Goal: Information Seeking & Learning: Learn about a topic

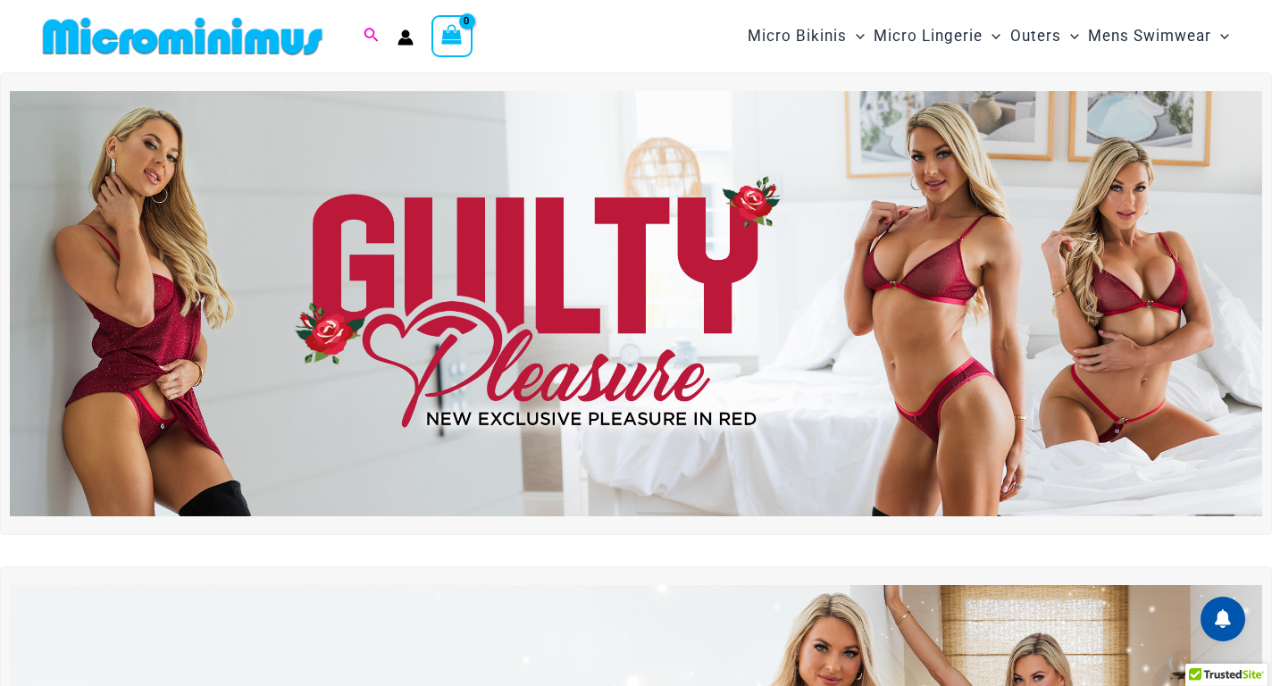
click at [372, 36] on icon "Search icon link" at bounding box center [371, 35] width 14 height 14
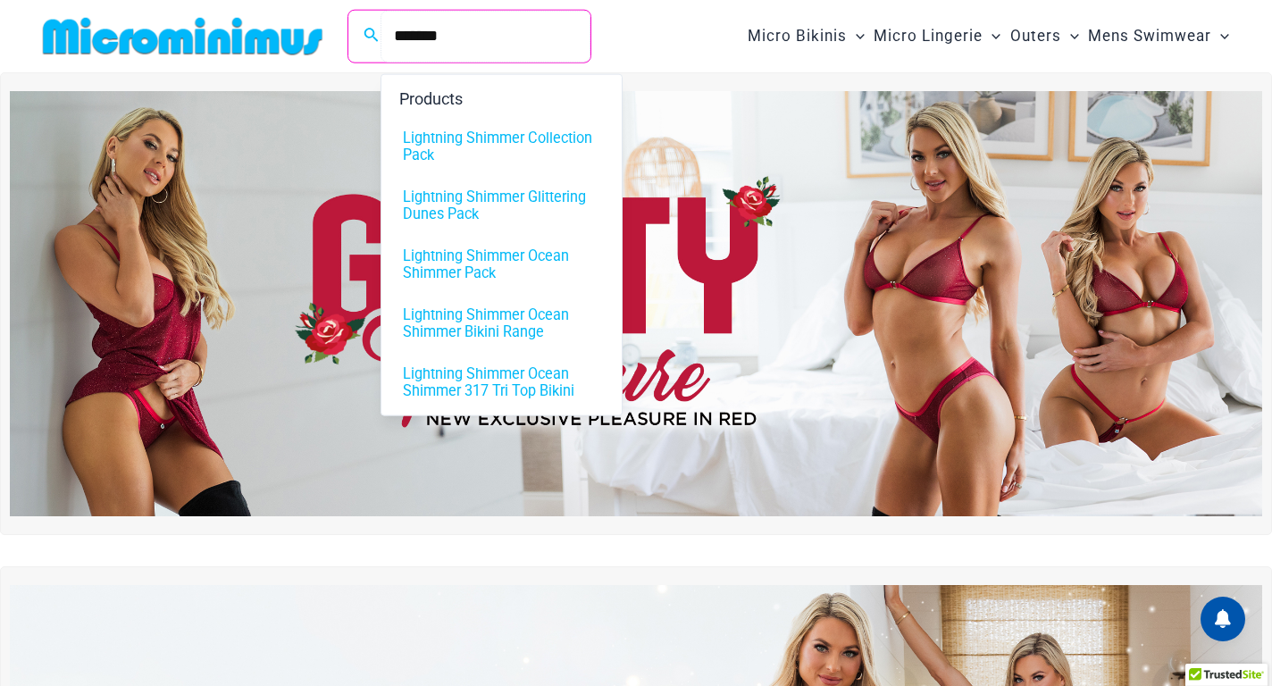
type input "*******"
click at [430, 148] on span "Lightning Shimmer Collection Pack" at bounding box center [501, 146] width 197 height 34
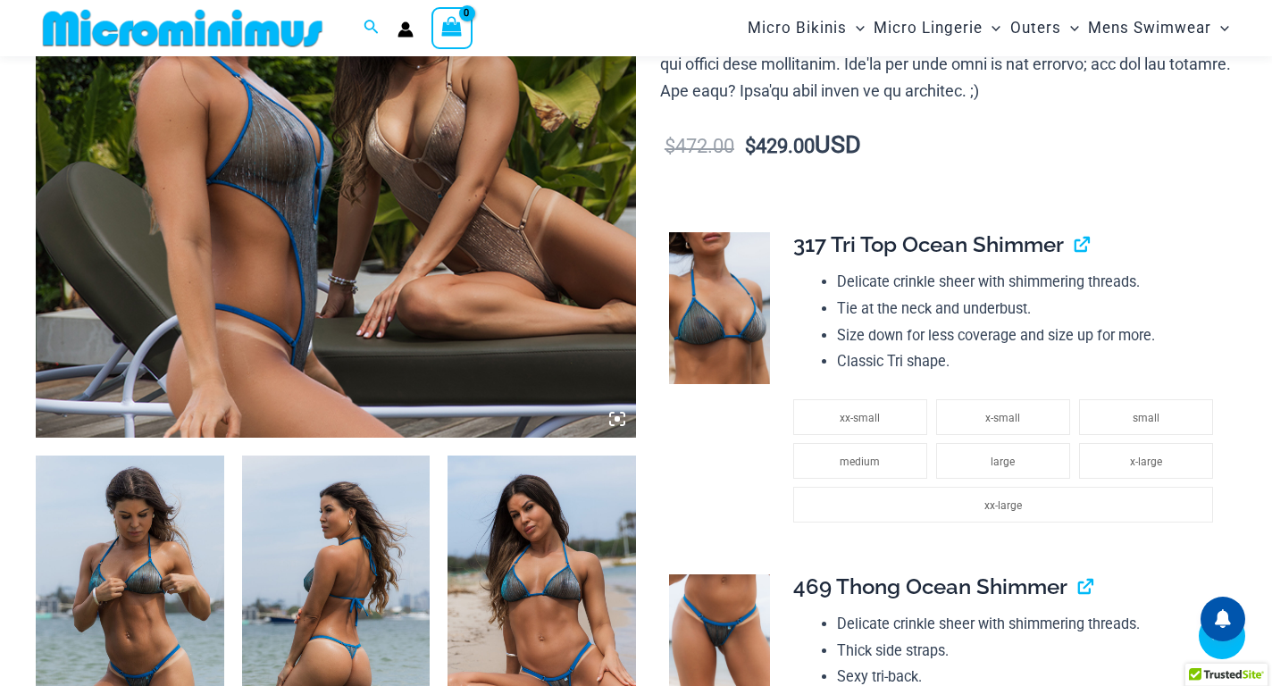
scroll to position [1234, 0]
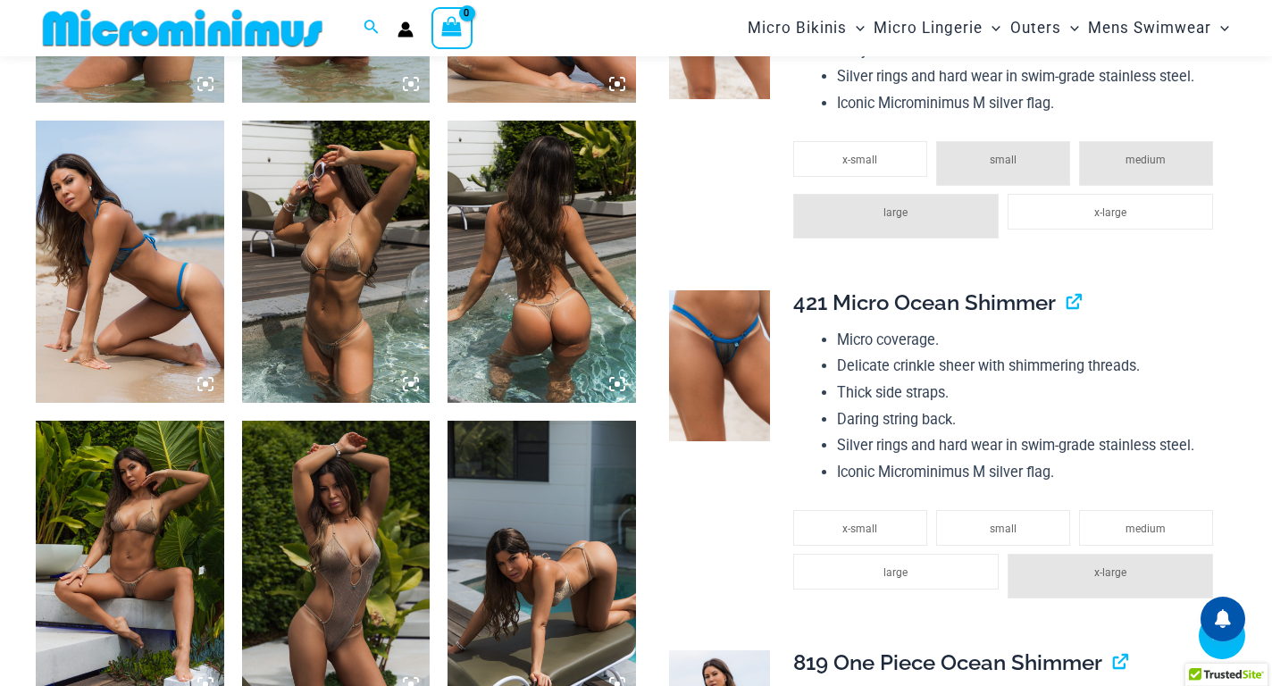
scroll to position [4780, 0]
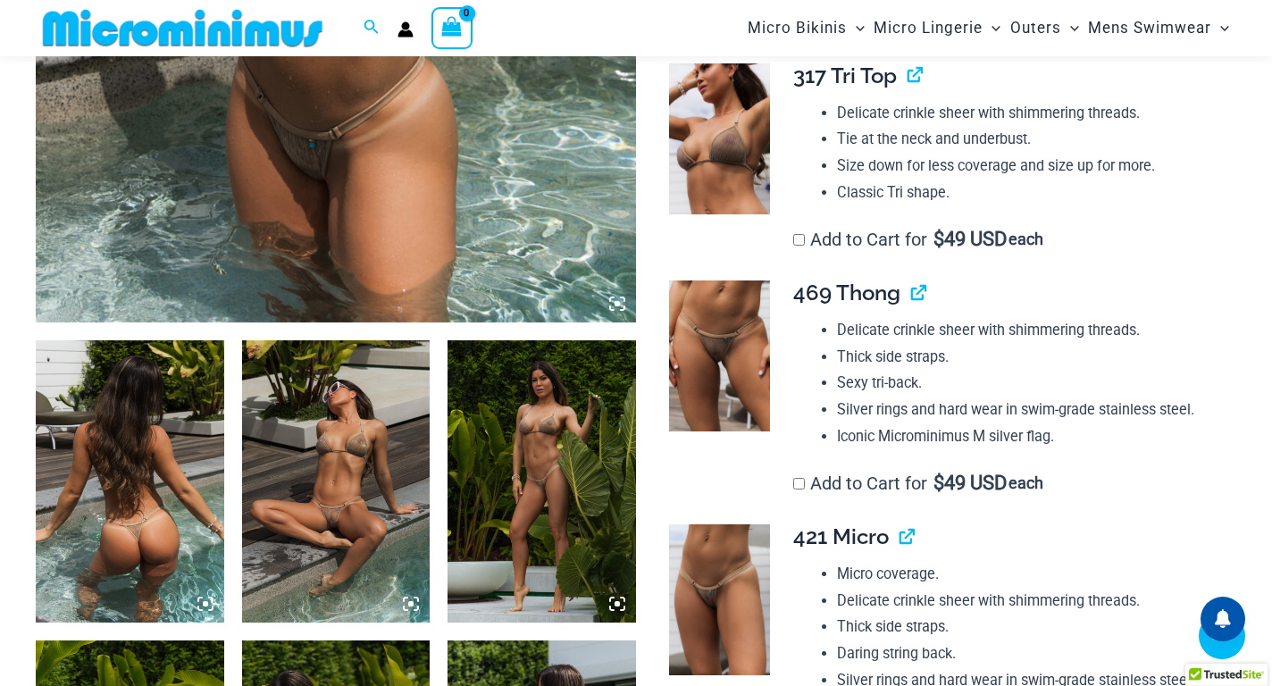
scroll to position [940, 0]
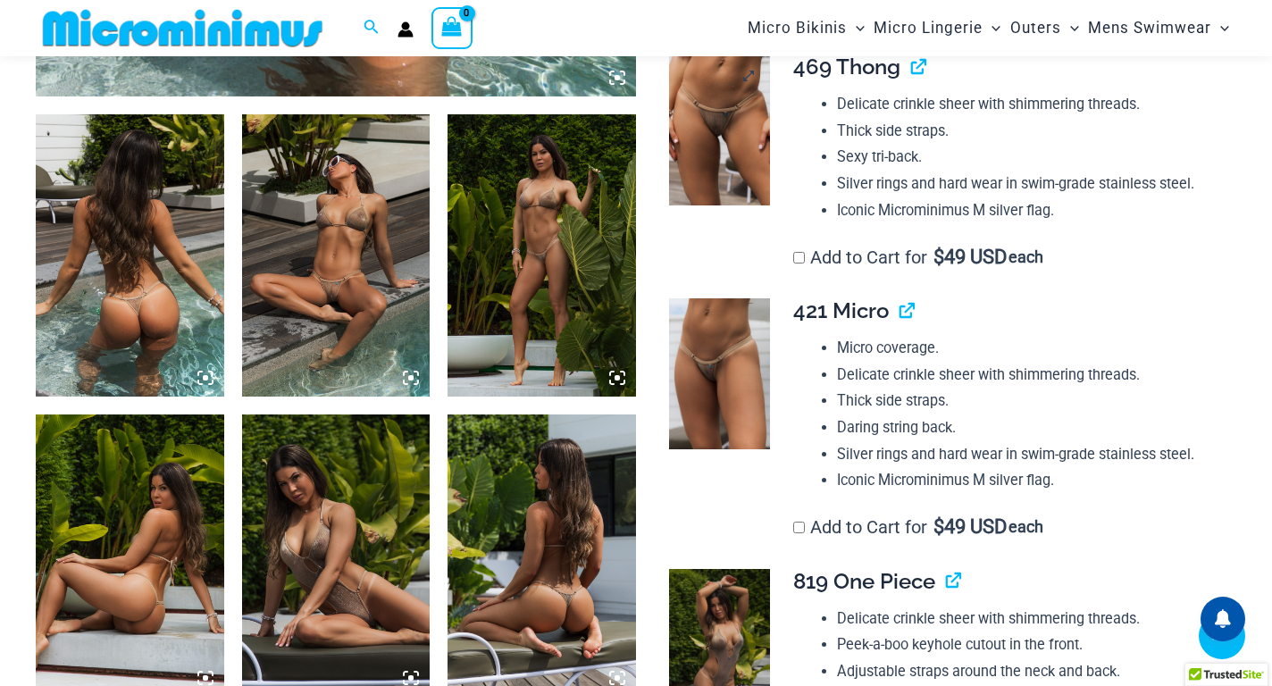
click at [717, 144] on img at bounding box center [719, 129] width 101 height 151
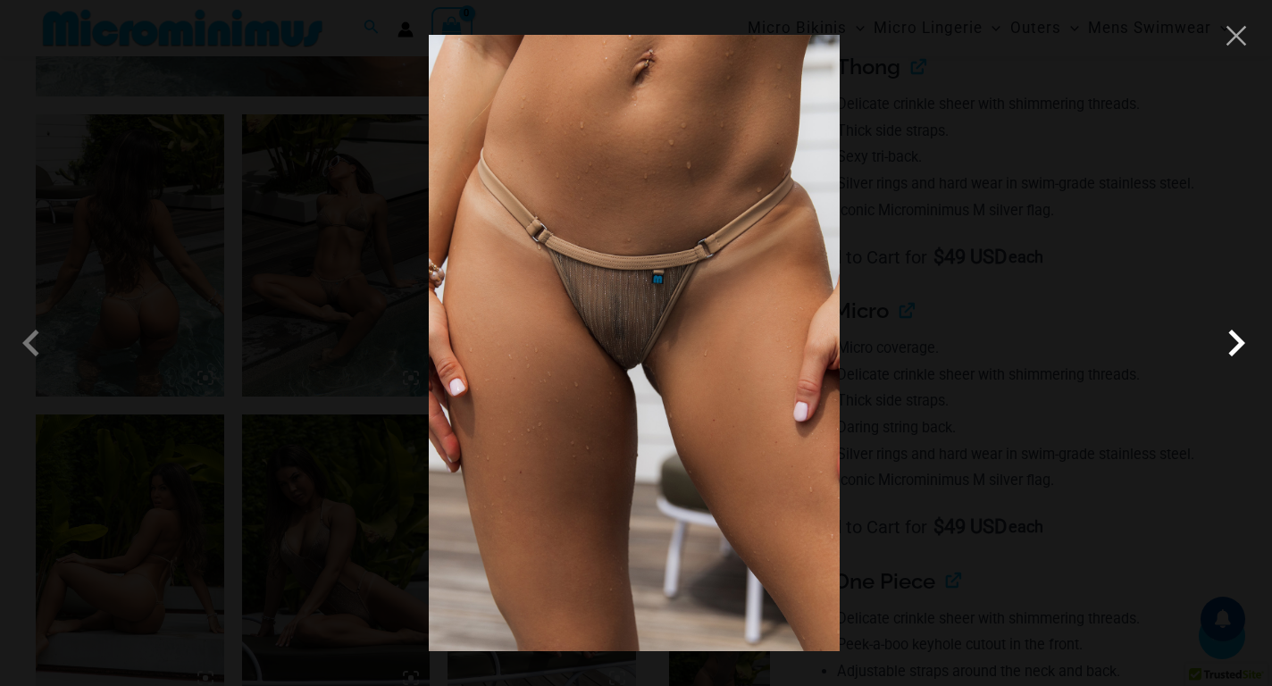
click at [1231, 341] on span at bounding box center [1236, 343] width 54 height 54
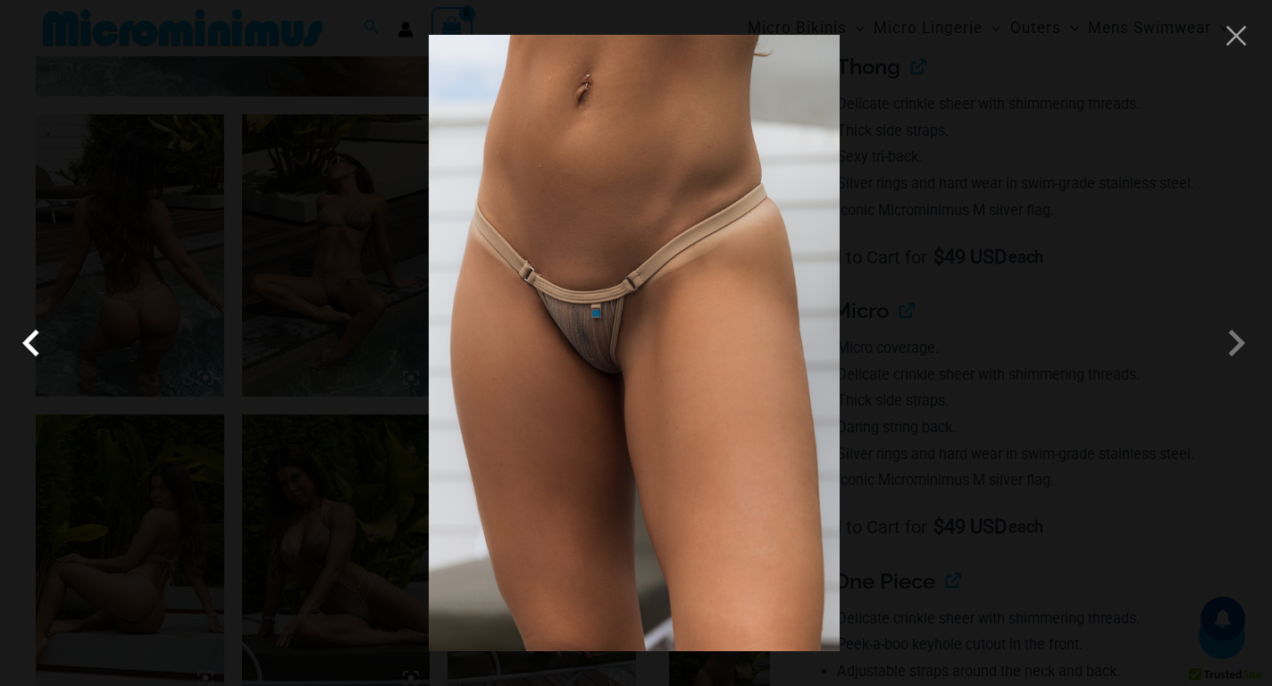
click at [33, 350] on span at bounding box center [36, 343] width 54 height 54
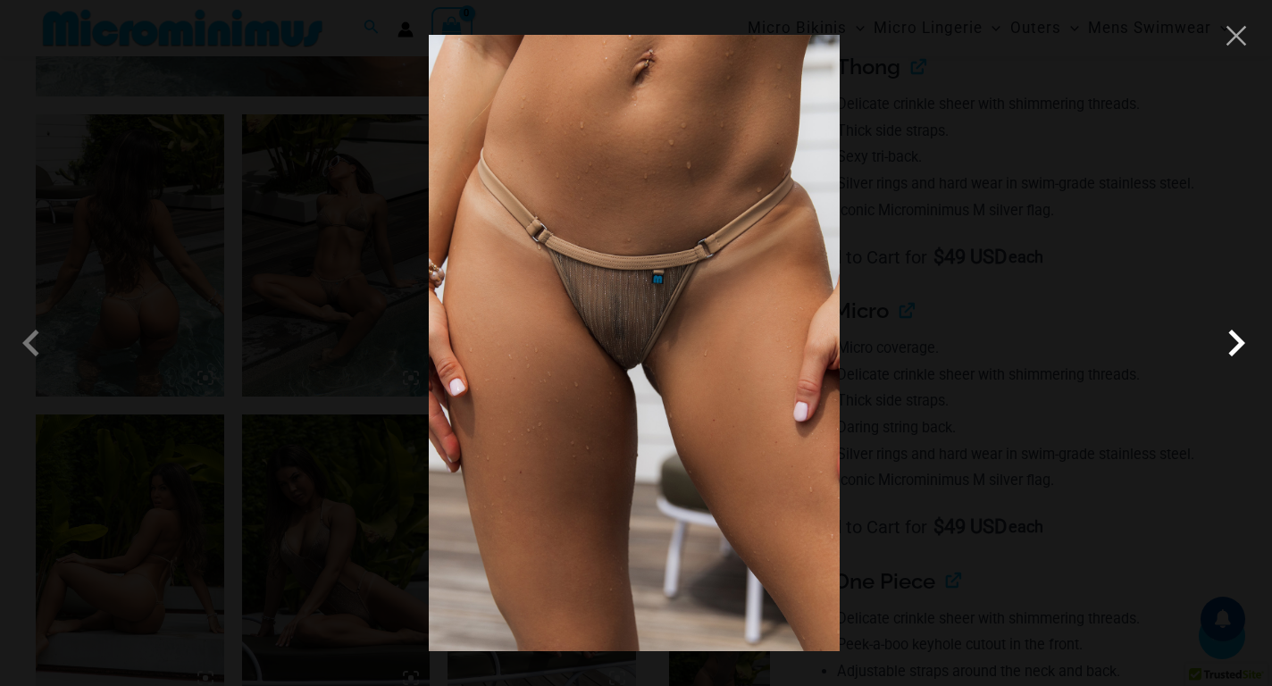
click at [1247, 340] on span at bounding box center [1236, 343] width 54 height 54
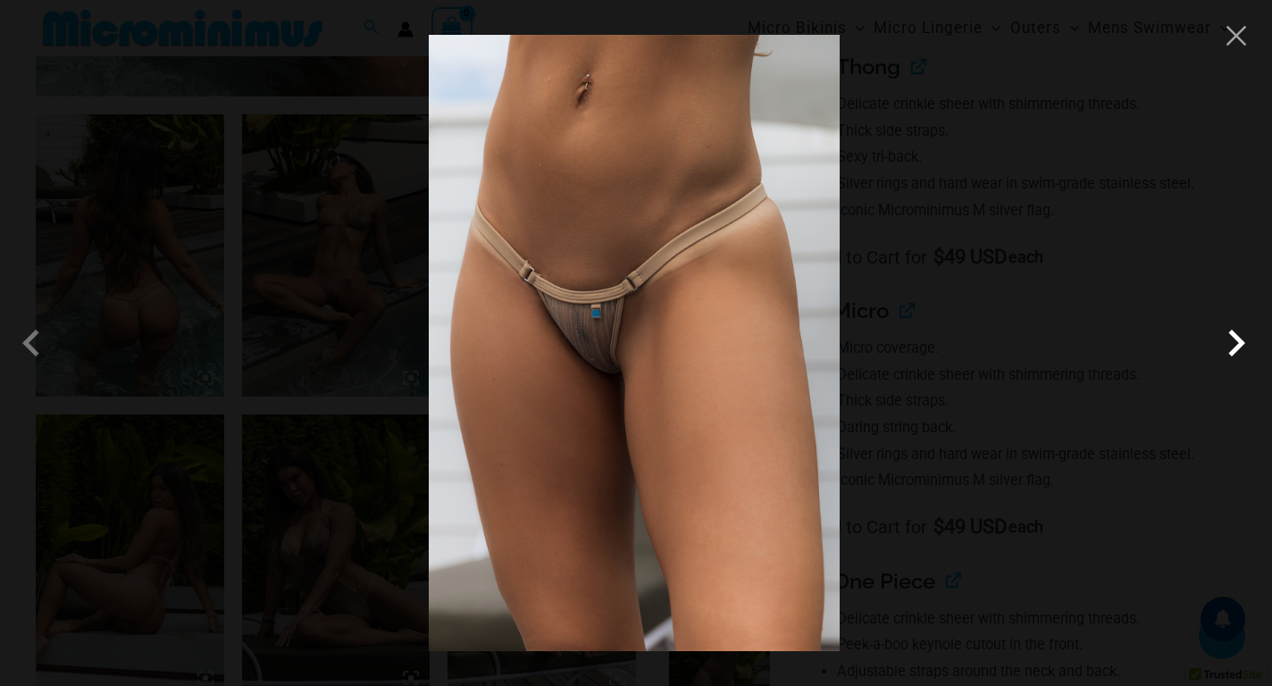
click at [1247, 340] on span at bounding box center [1236, 343] width 54 height 54
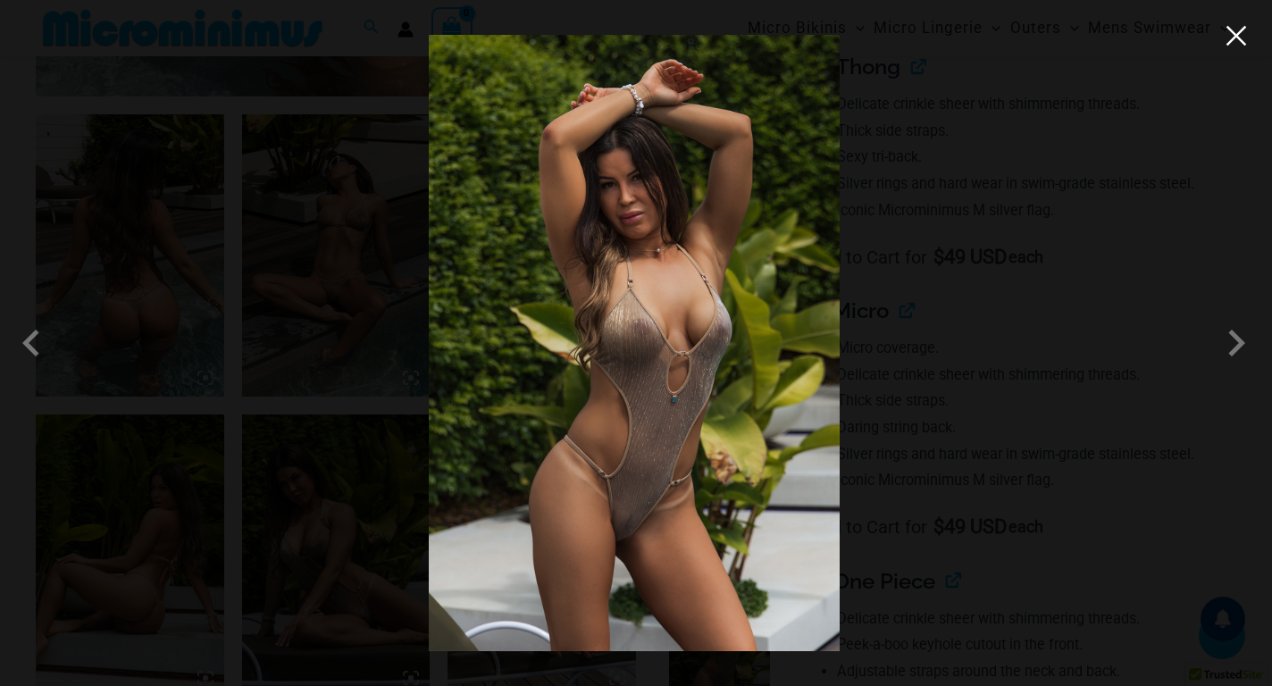
click at [1234, 41] on button "Close" at bounding box center [1236, 35] width 27 height 27
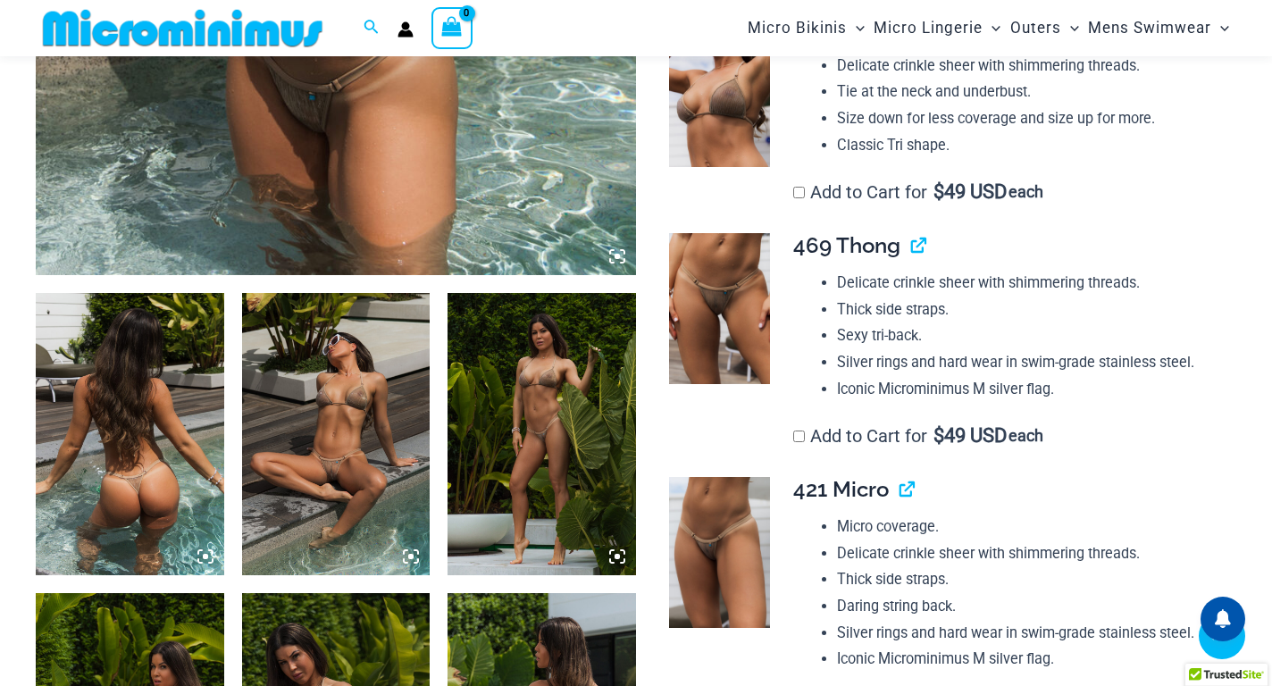
scroll to position [851, 0]
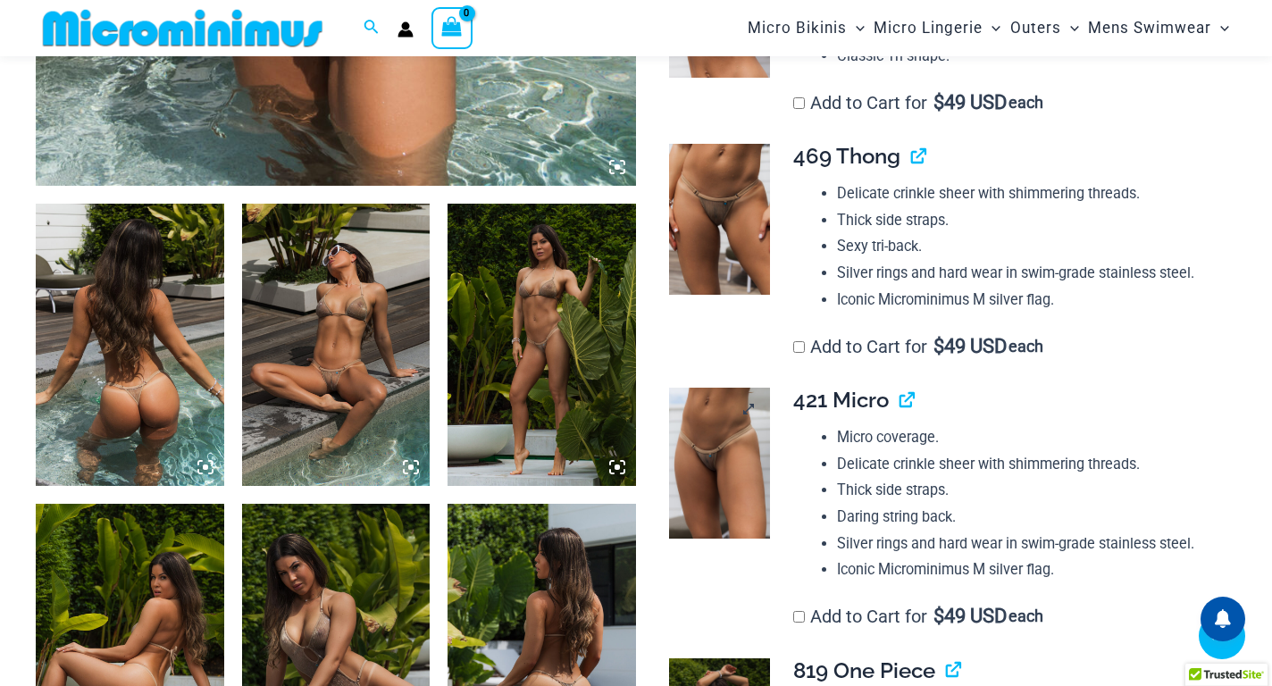
click at [719, 435] on img at bounding box center [719, 463] width 101 height 151
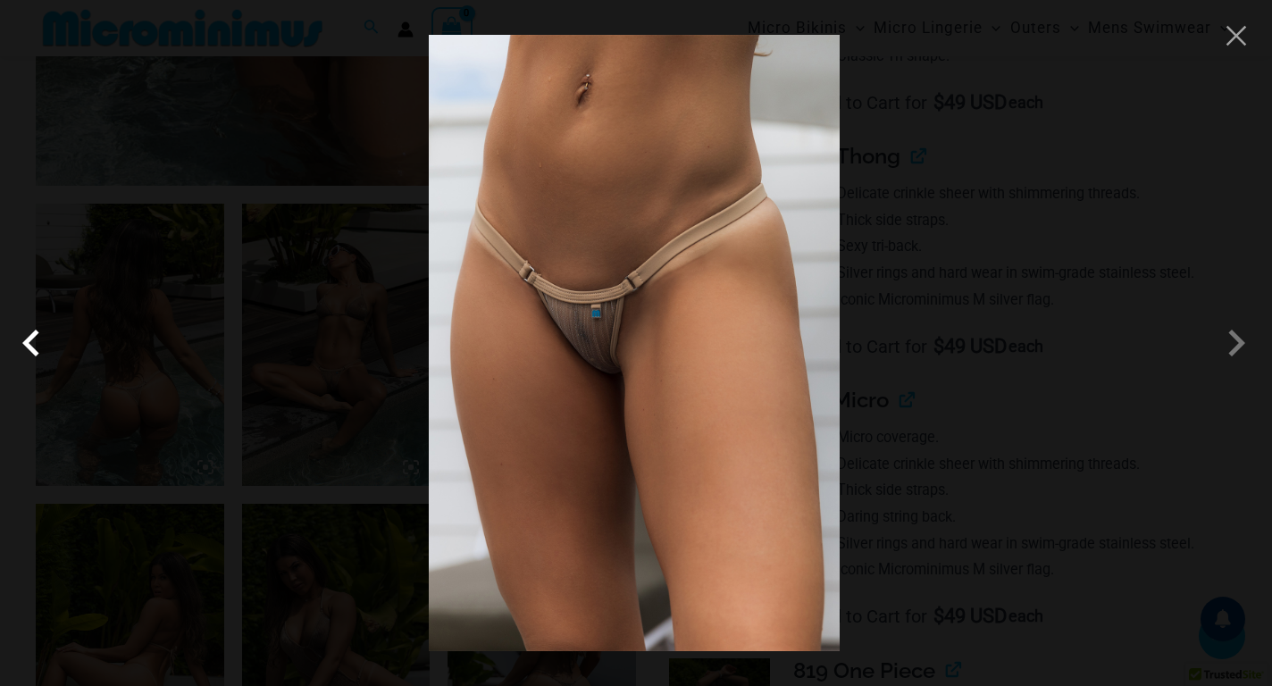
click at [46, 335] on span at bounding box center [36, 343] width 54 height 54
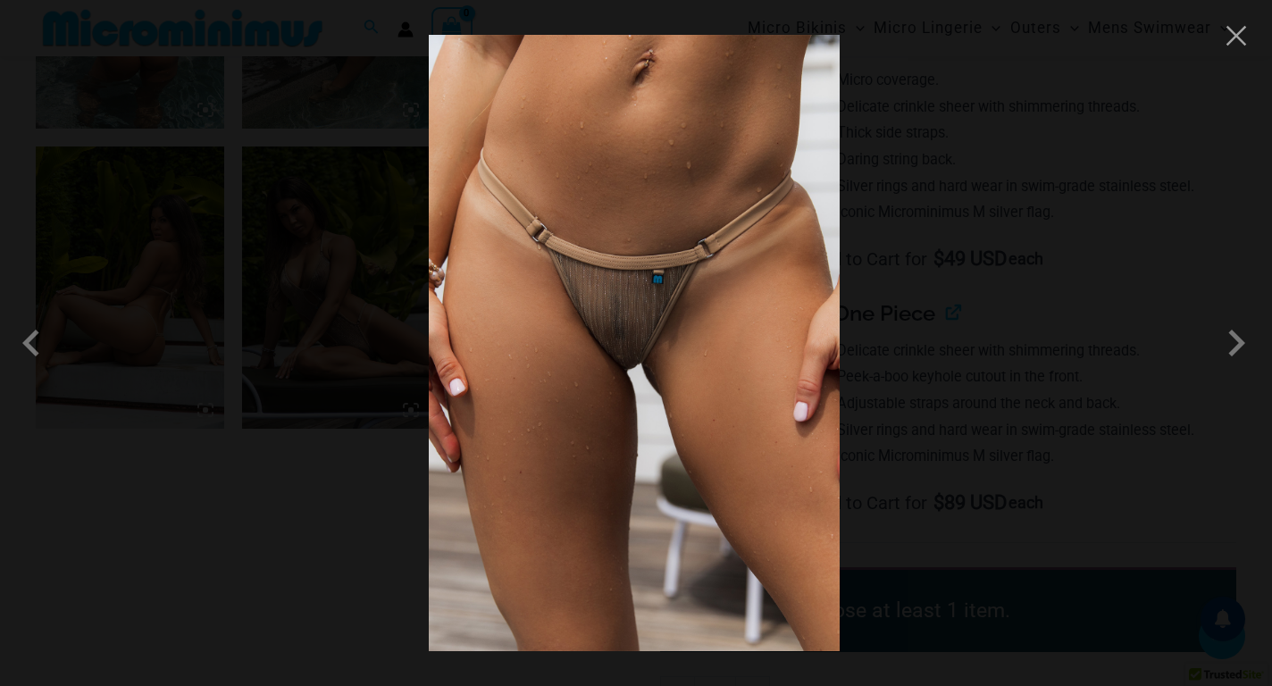
scroll to position [1298, 0]
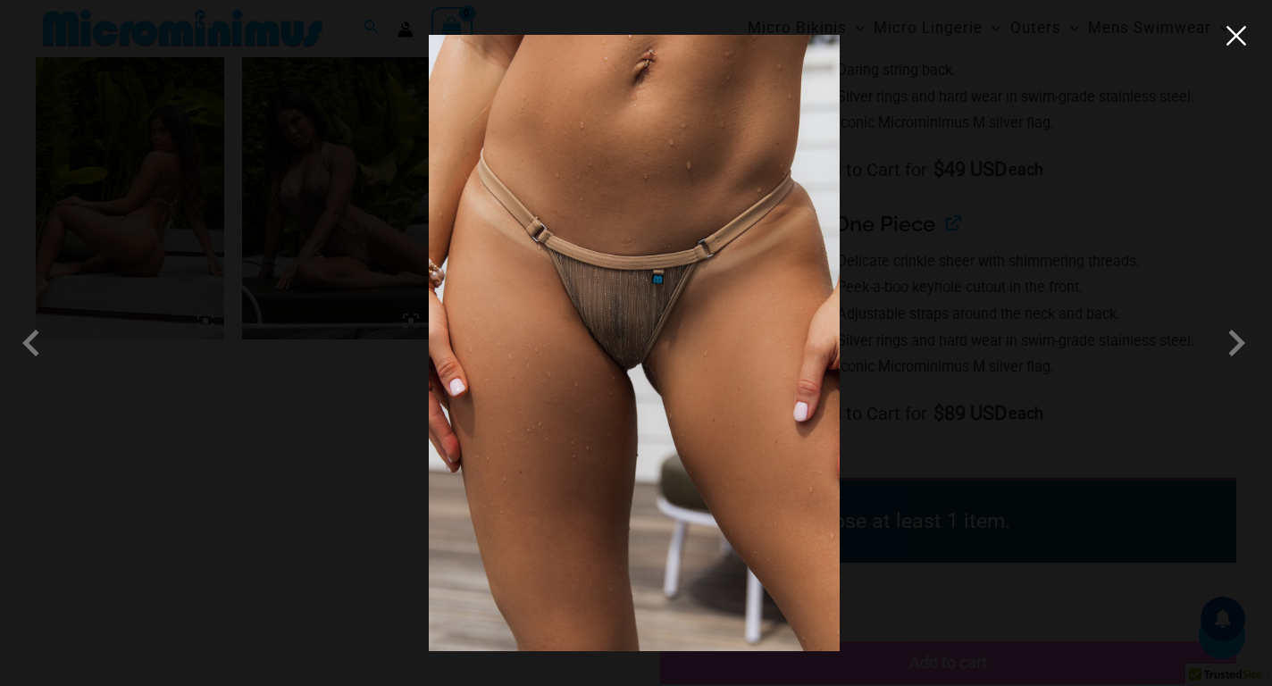
drag, startPoint x: 1247, startPoint y: 30, endPoint x: 1168, endPoint y: 86, distance: 96.1
click at [1247, 29] on button "Close" at bounding box center [1236, 35] width 27 height 27
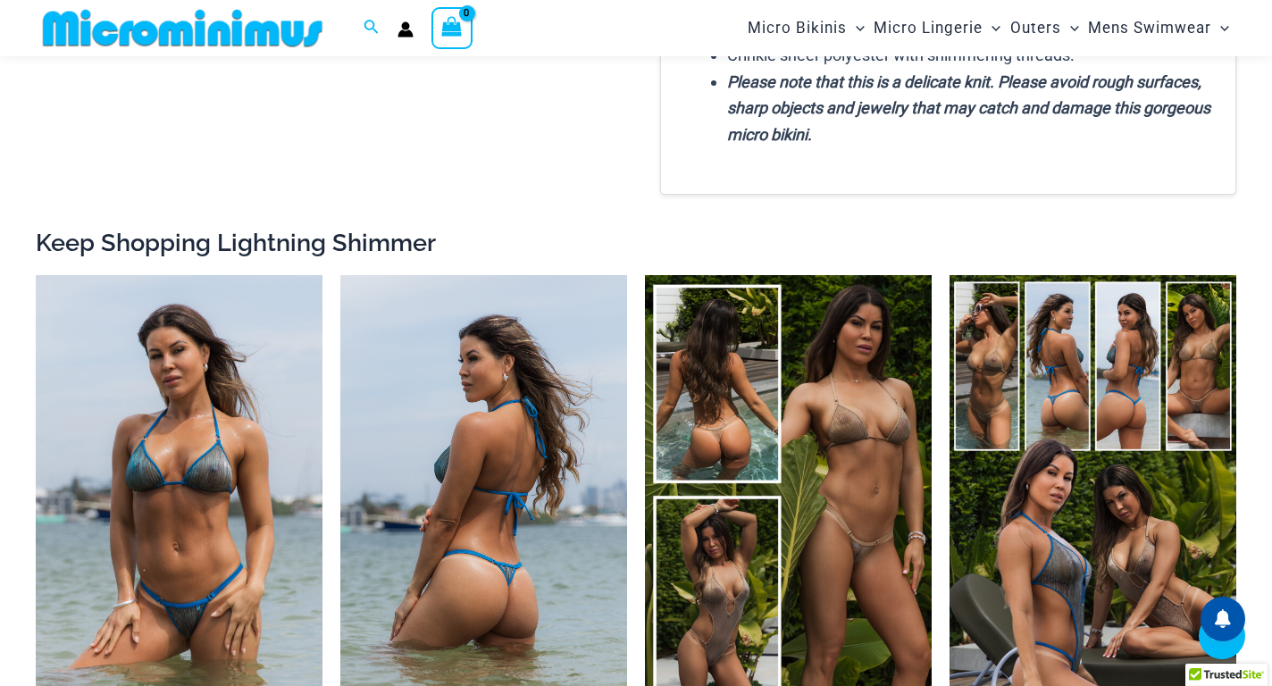
scroll to position [2816, 0]
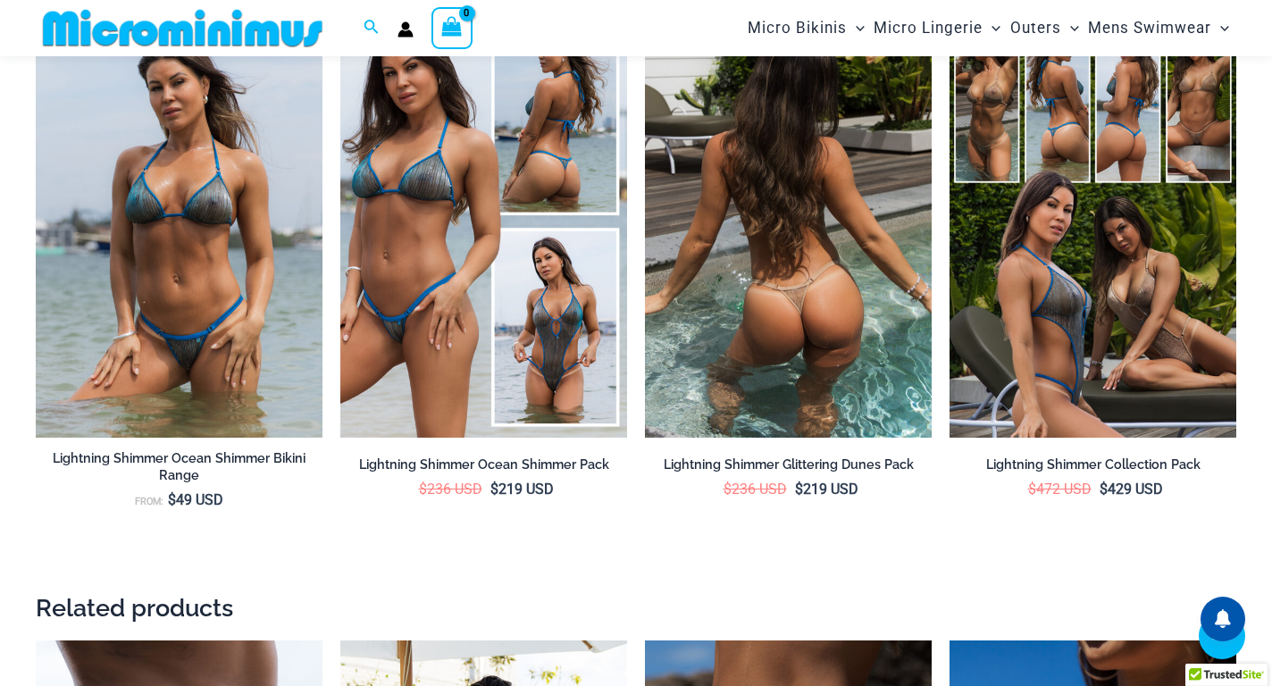
click at [817, 269] on img at bounding box center [788, 222] width 287 height 430
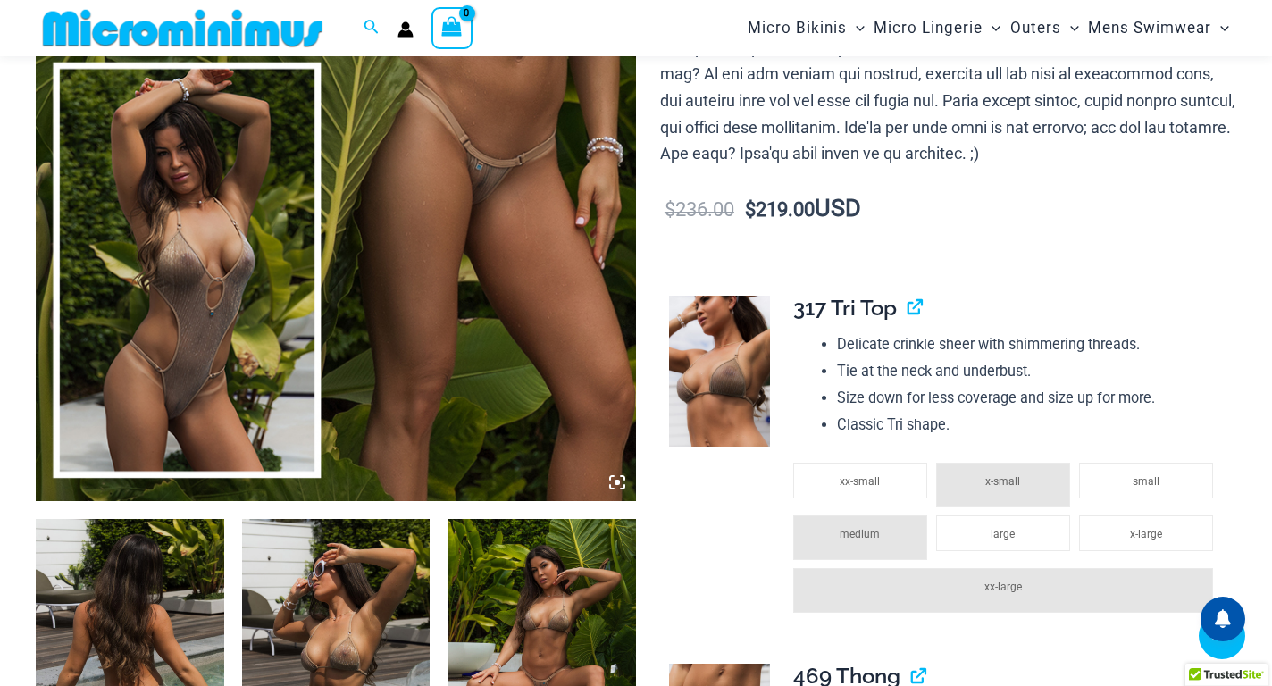
scroll to position [1119, 0]
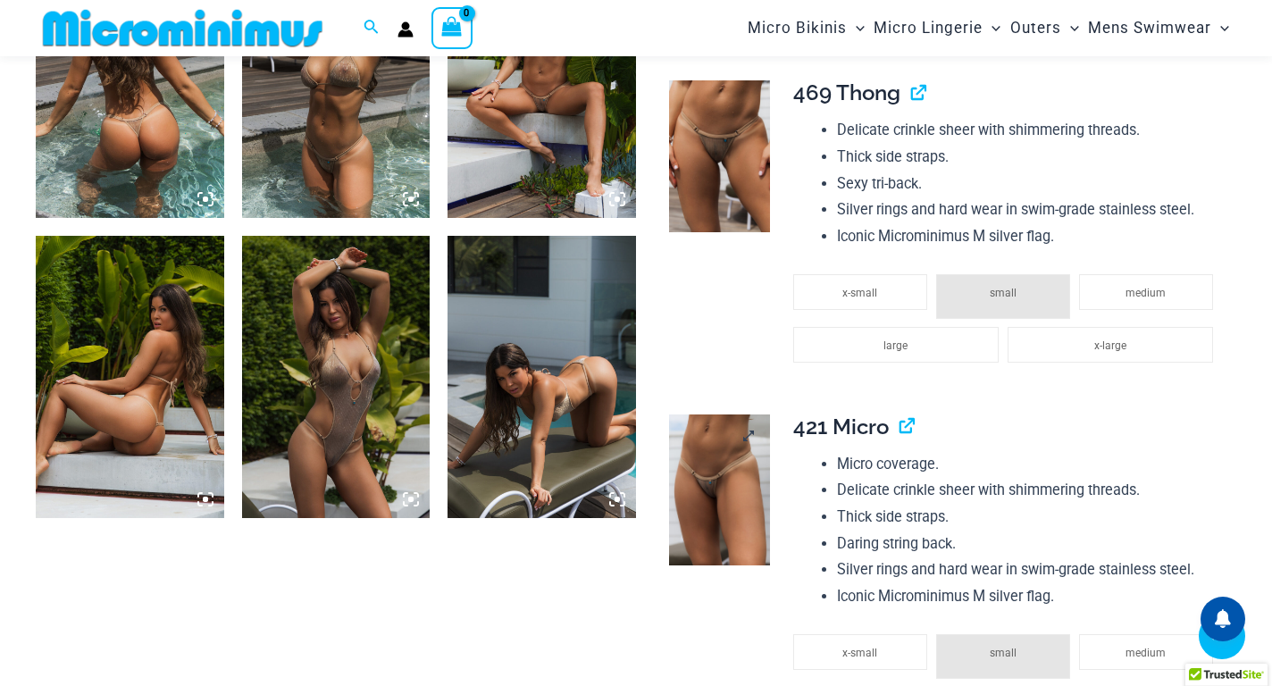
click at [716, 446] on img at bounding box center [719, 489] width 101 height 151
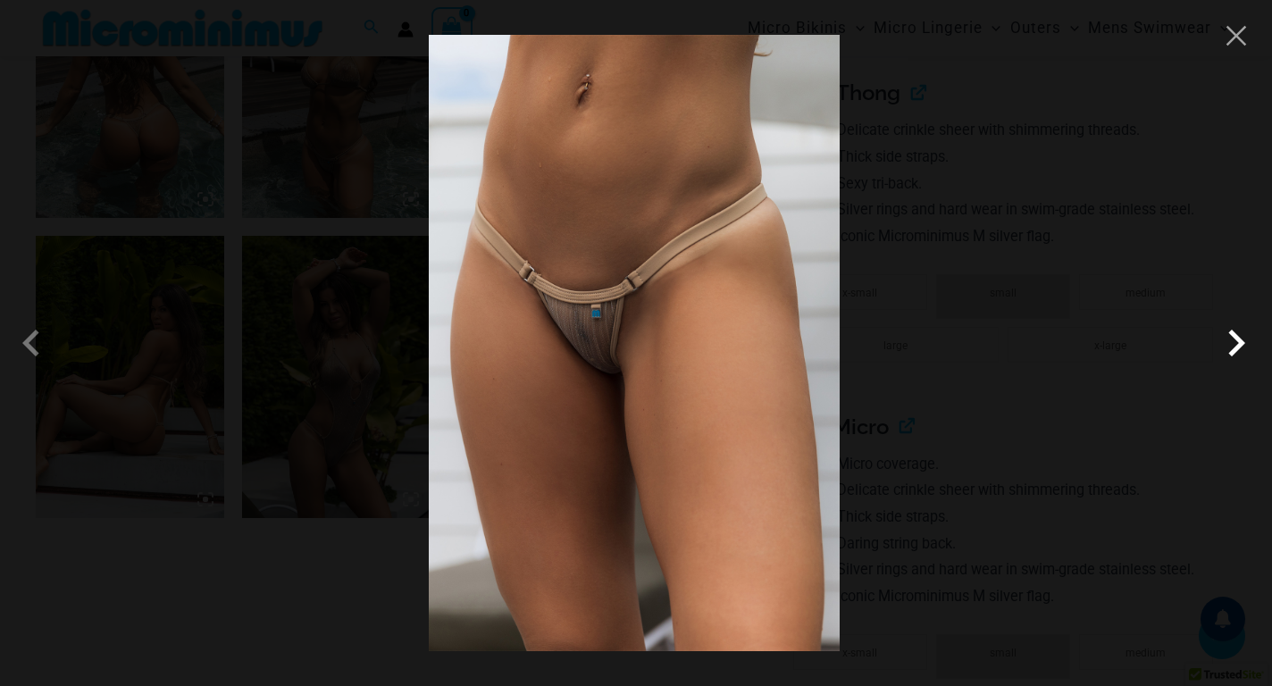
click at [1237, 341] on span at bounding box center [1236, 343] width 54 height 54
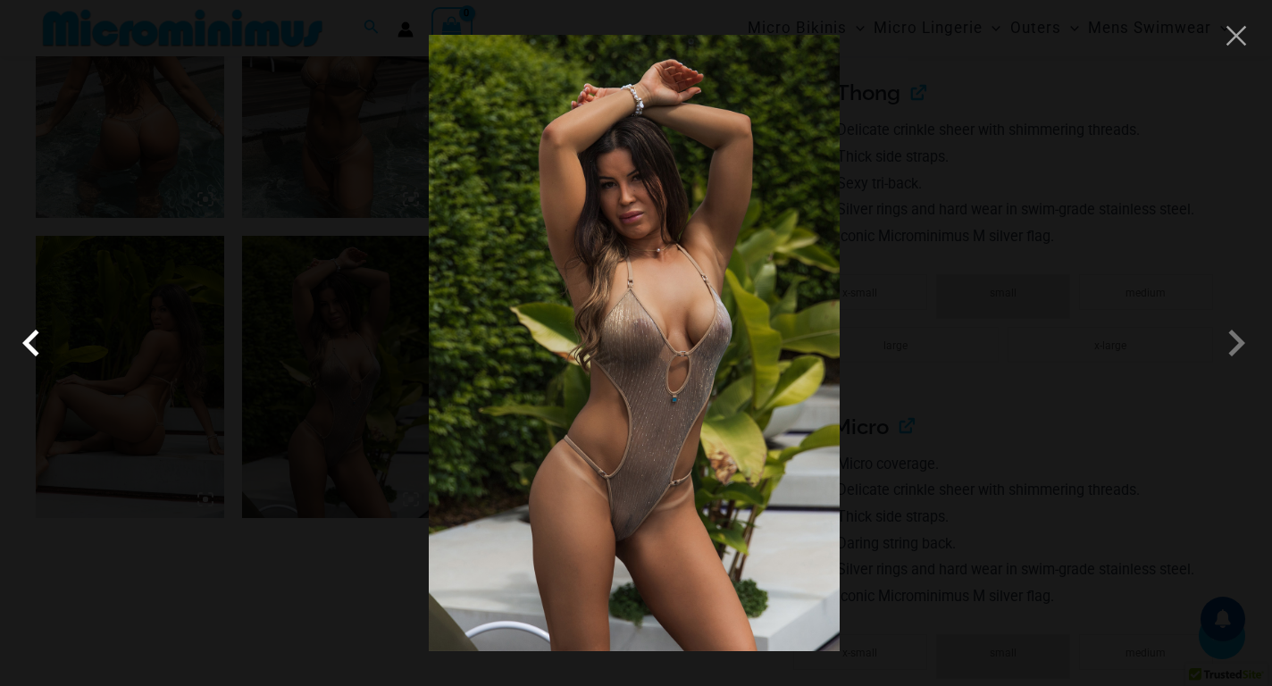
click at [19, 349] on span at bounding box center [36, 343] width 54 height 54
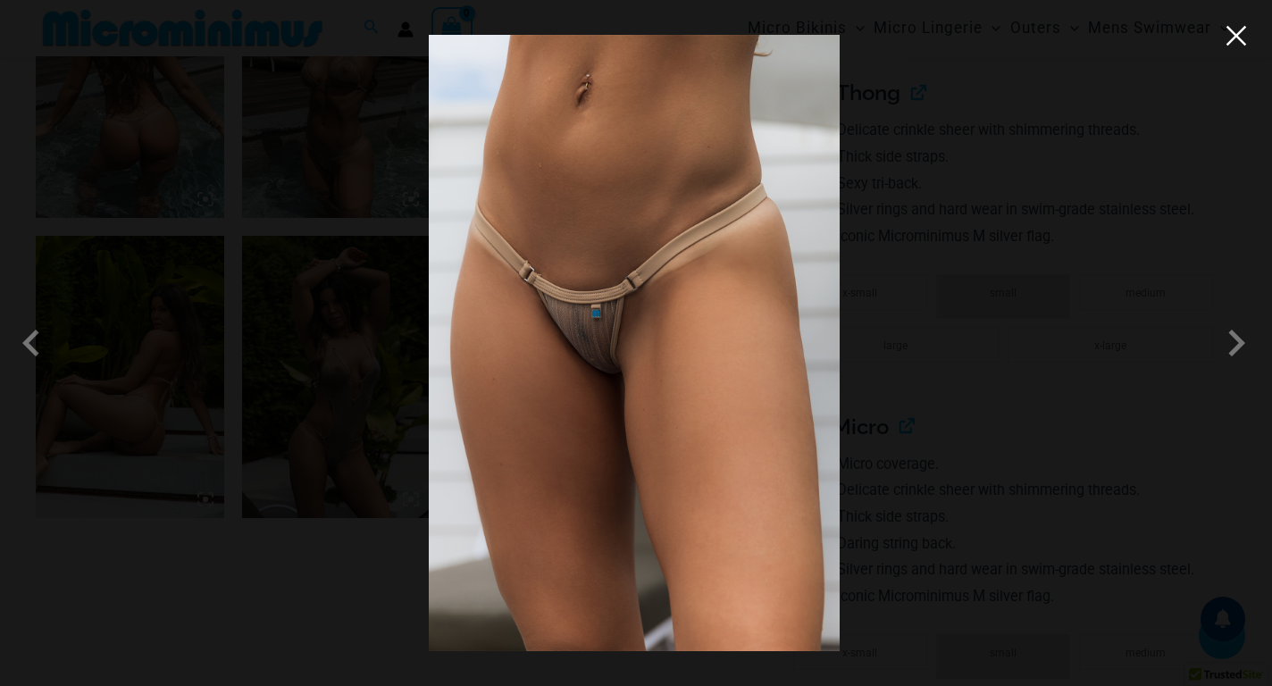
click at [1239, 39] on button "Close" at bounding box center [1236, 35] width 27 height 27
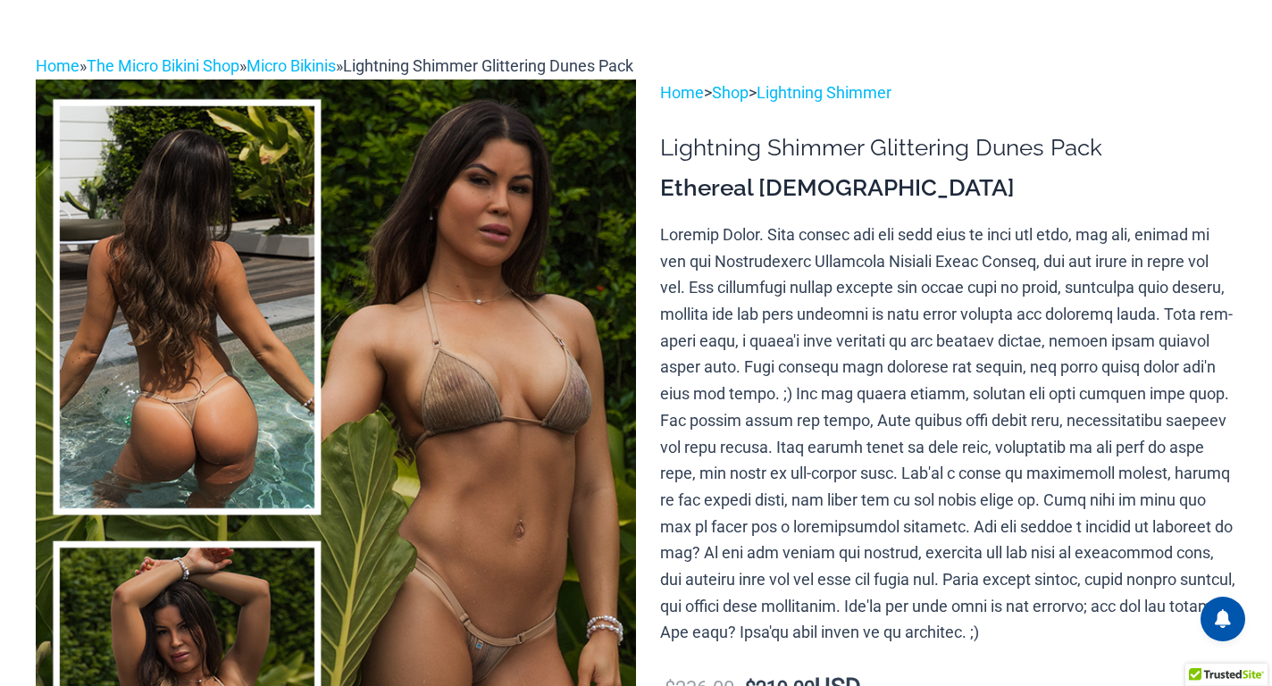
scroll to position [0, 0]
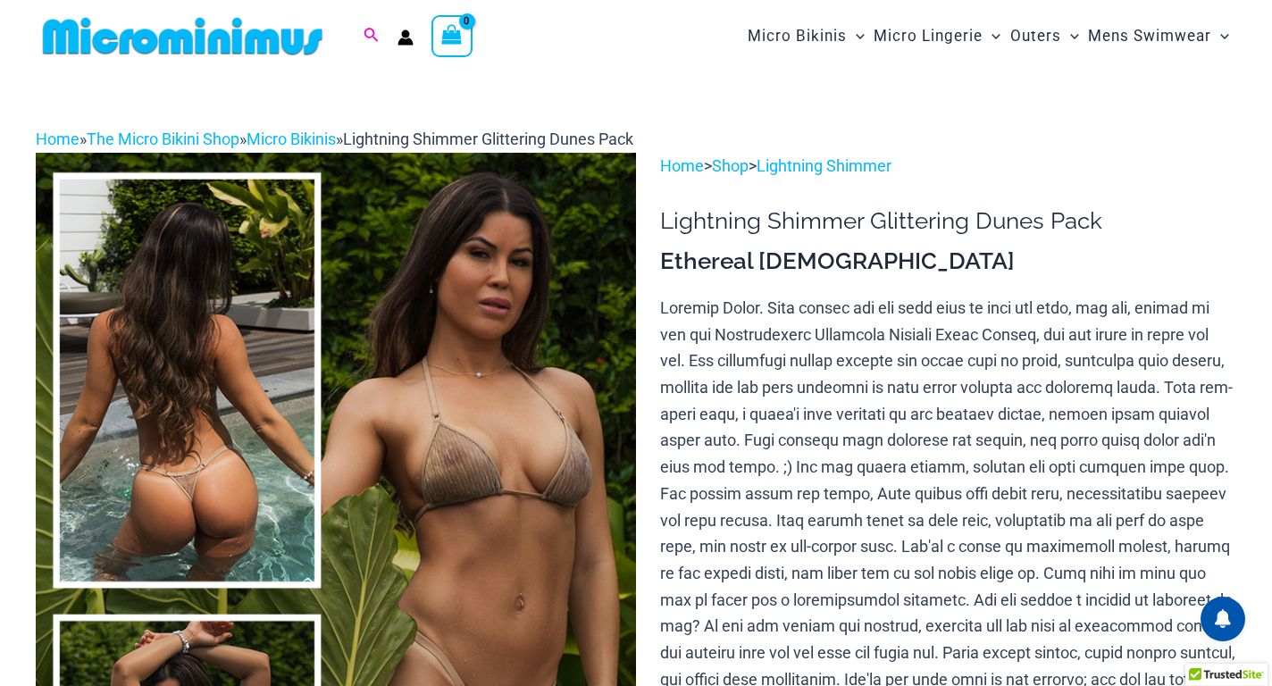
click at [367, 35] on icon "Search icon link" at bounding box center [370, 36] width 14 height 16
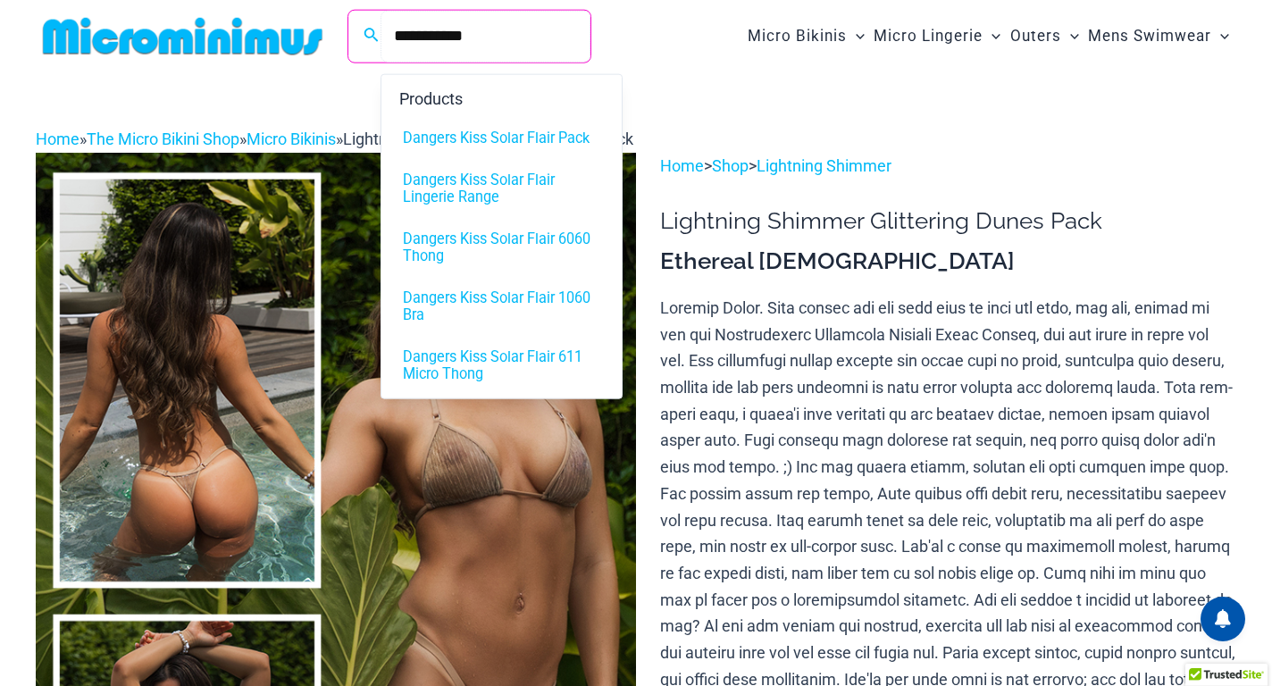
type input "**********"
click at [513, 134] on span "Dangers Kiss Solar Flair Pack" at bounding box center [496, 137] width 187 height 17
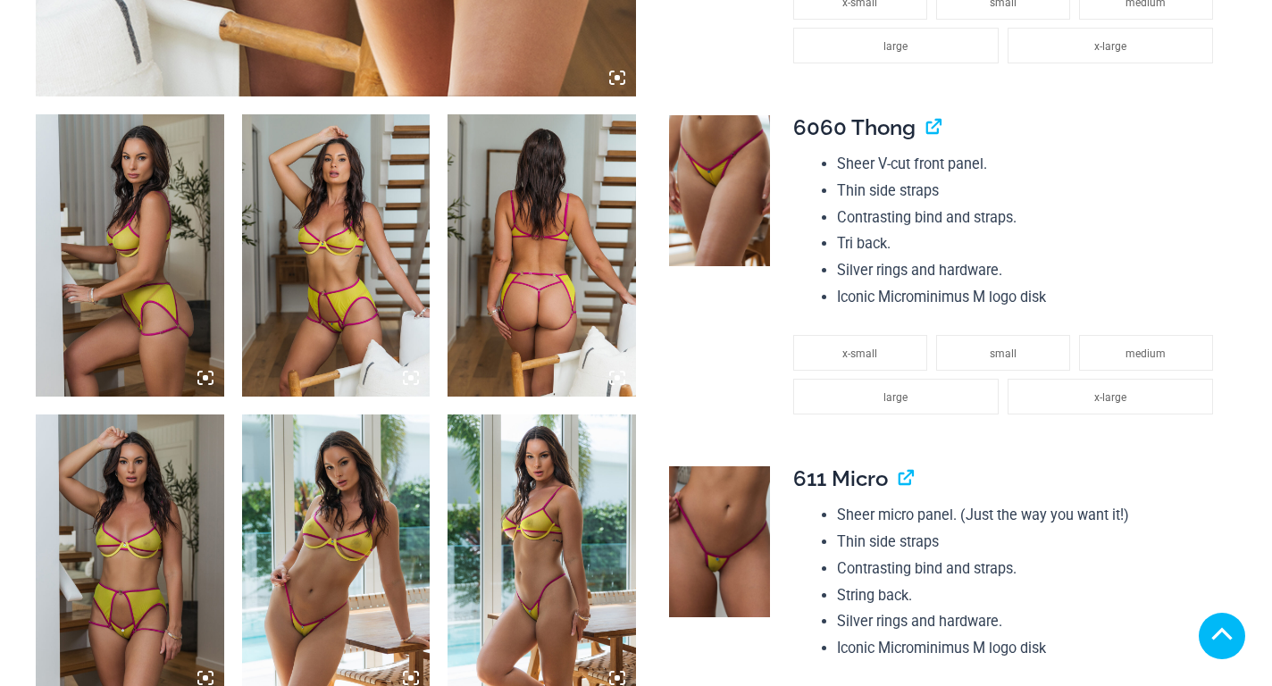
scroll to position [1161, 0]
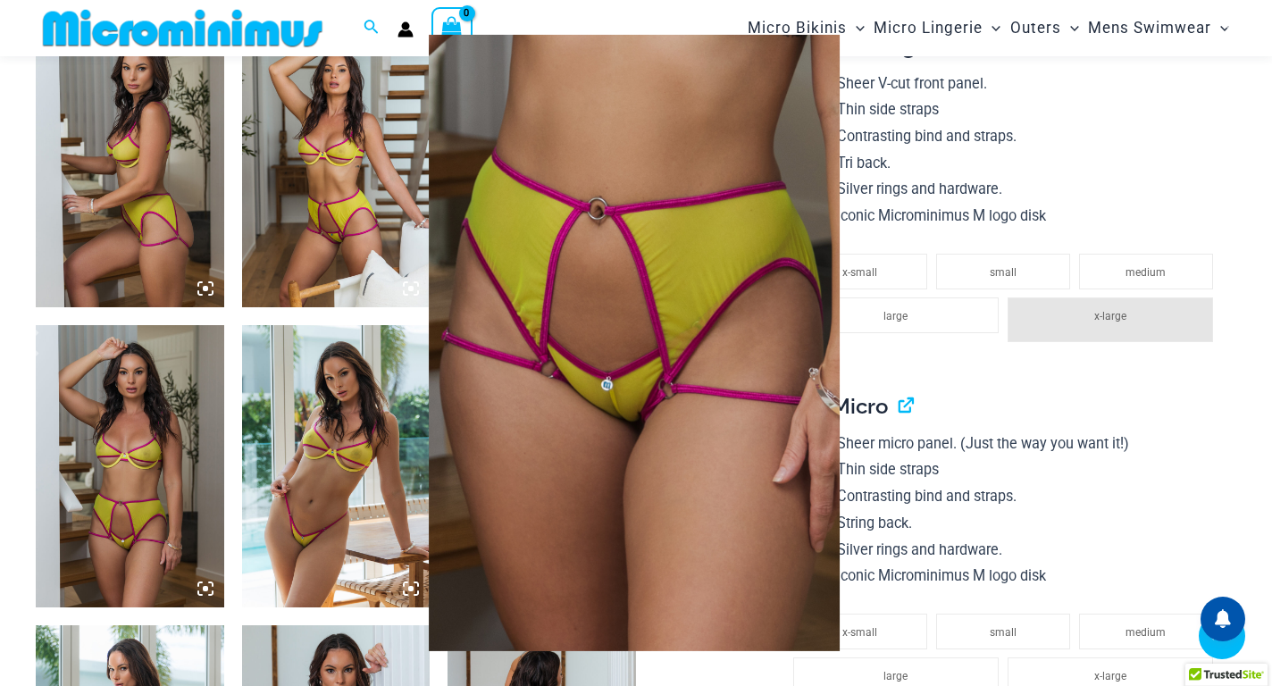
scroll to position [851, 0]
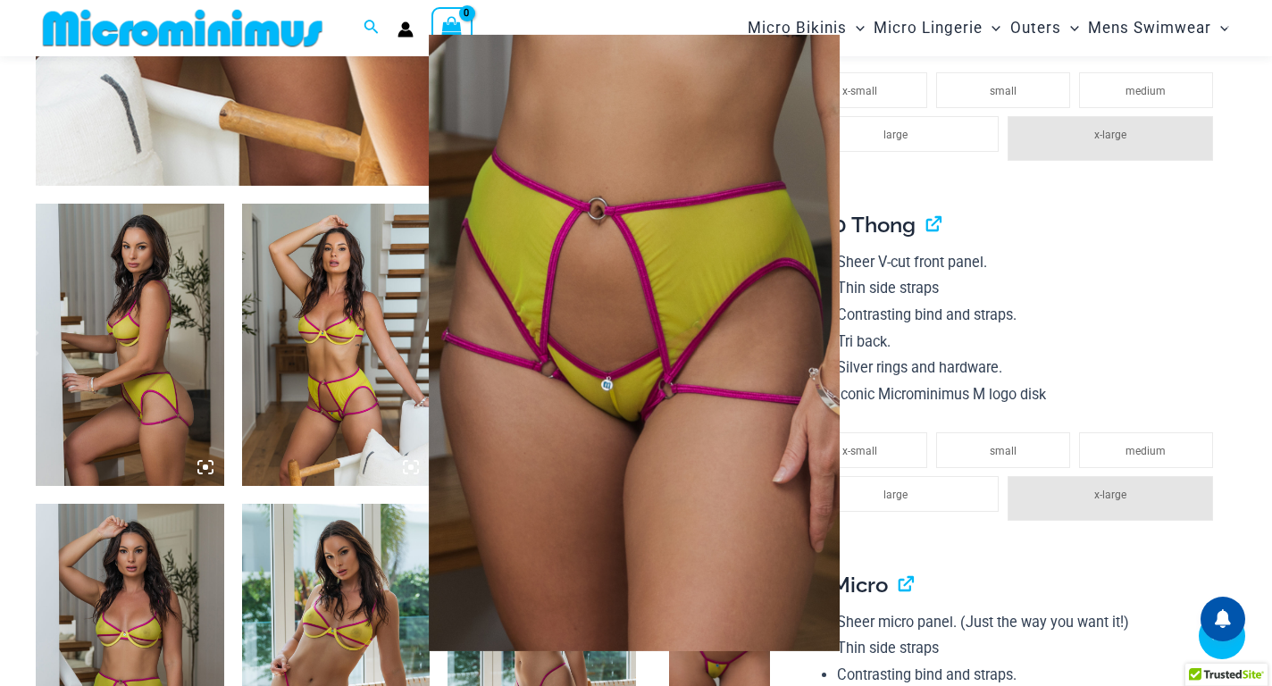
click at [831, 126] on img at bounding box center [634, 343] width 411 height 616
click at [897, 163] on div at bounding box center [636, 343] width 1272 height 686
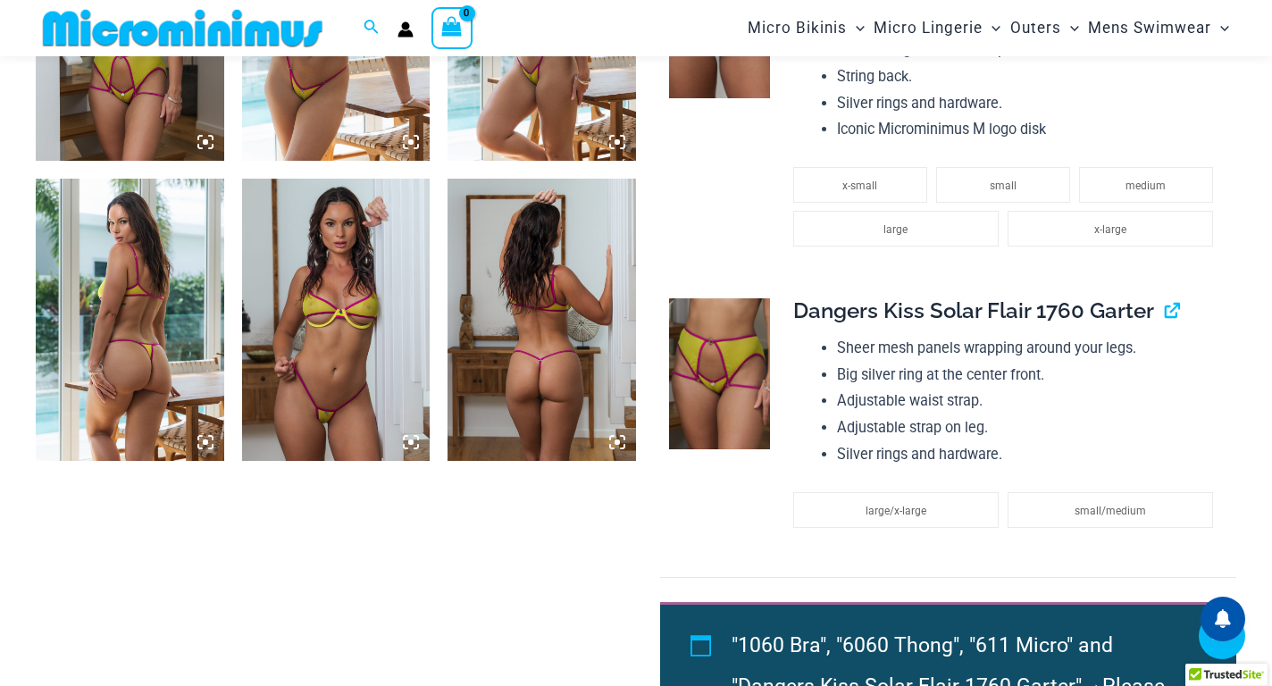
scroll to position [1566, 0]
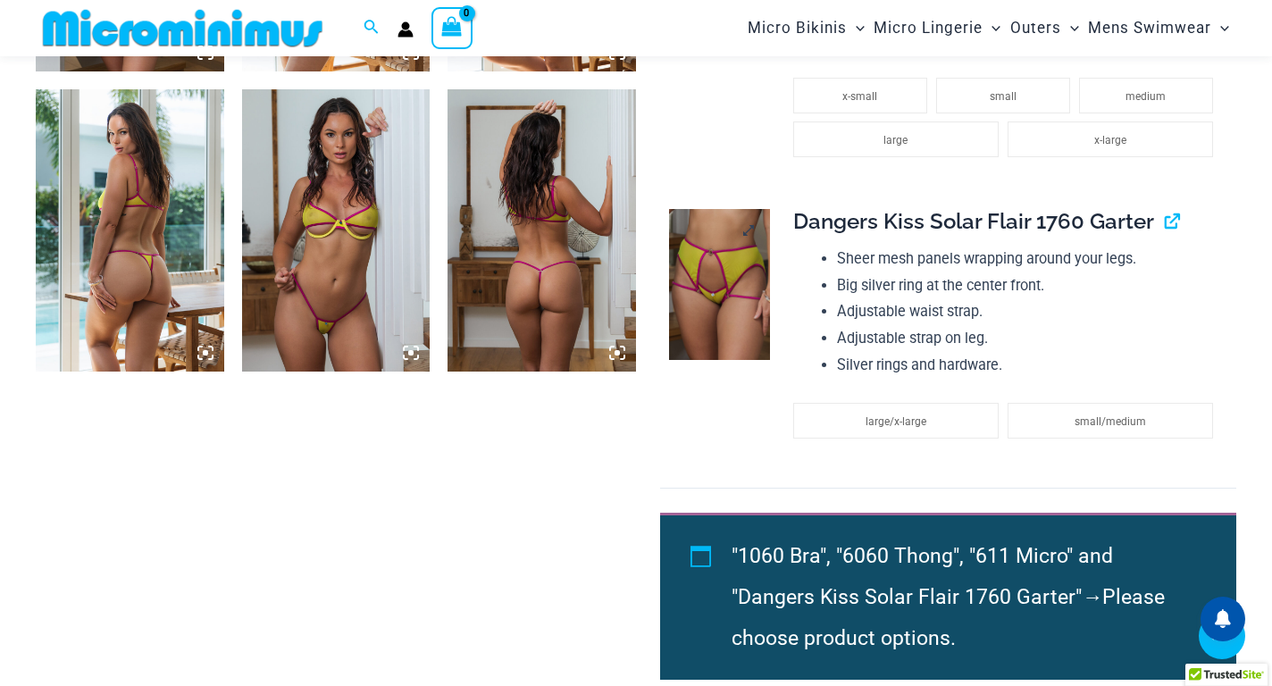
click at [731, 312] on img at bounding box center [719, 284] width 101 height 151
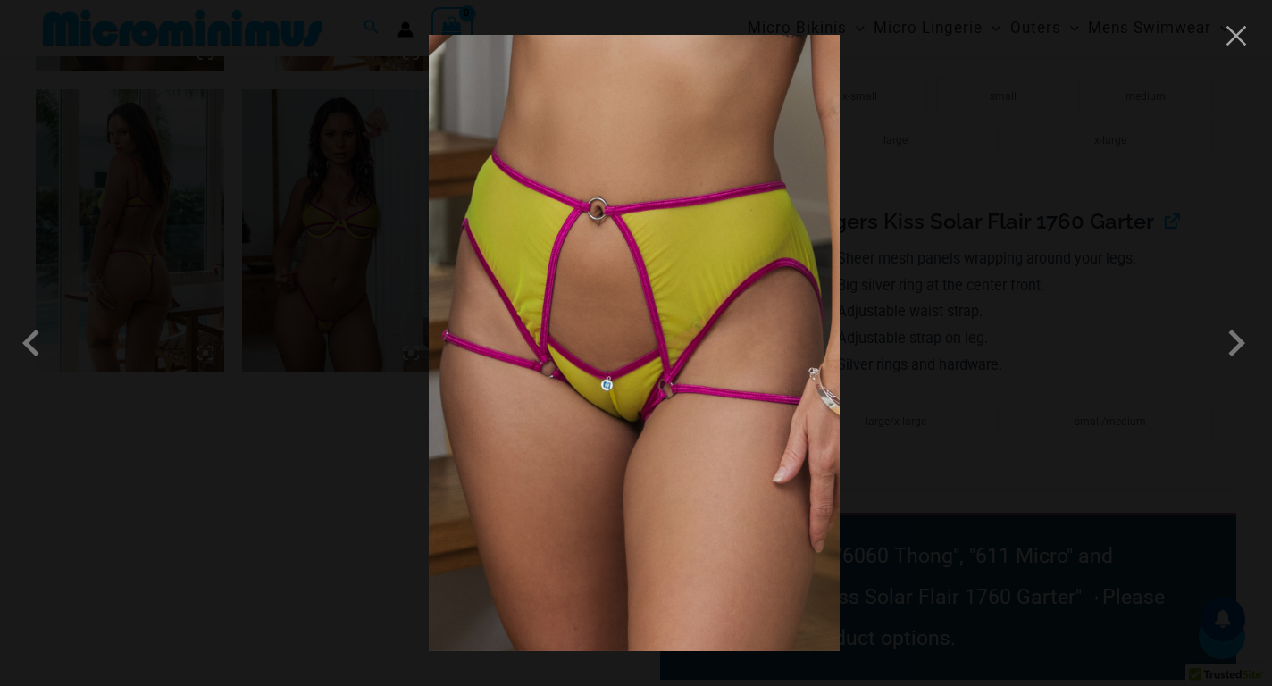
click at [731, 312] on img at bounding box center [634, 343] width 411 height 616
click at [1227, 347] on span at bounding box center [1236, 343] width 54 height 54
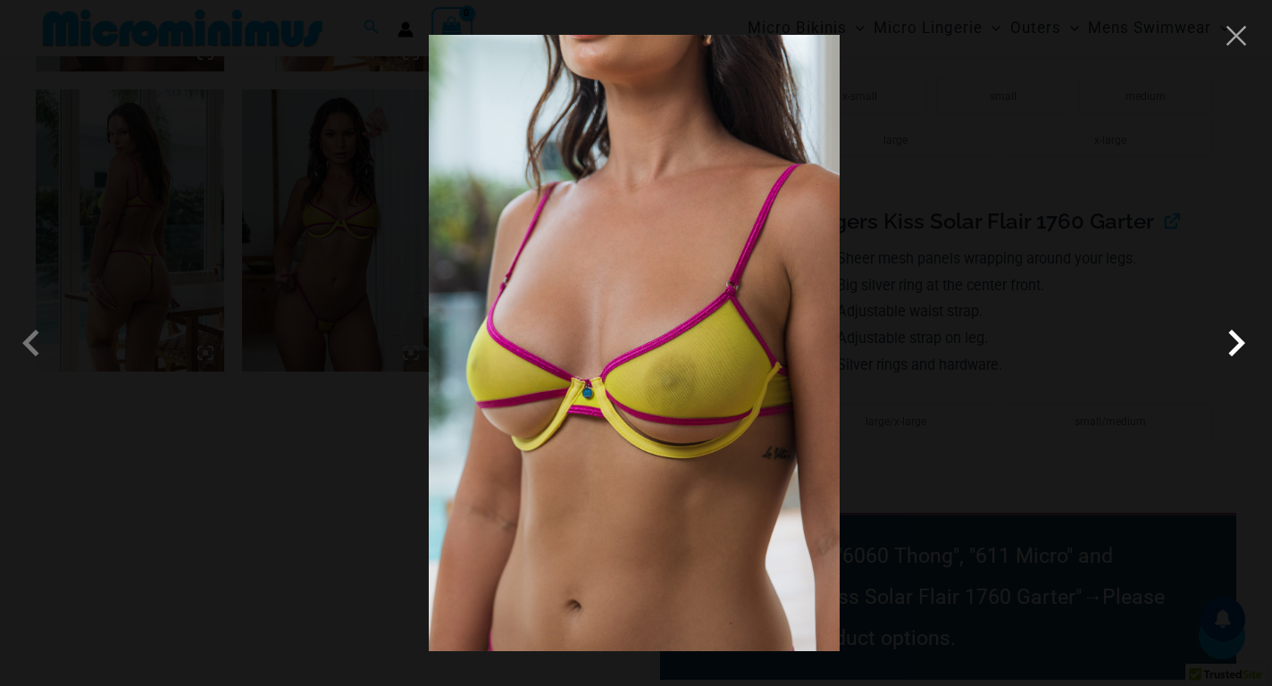
click at [1227, 347] on span at bounding box center [1236, 343] width 54 height 54
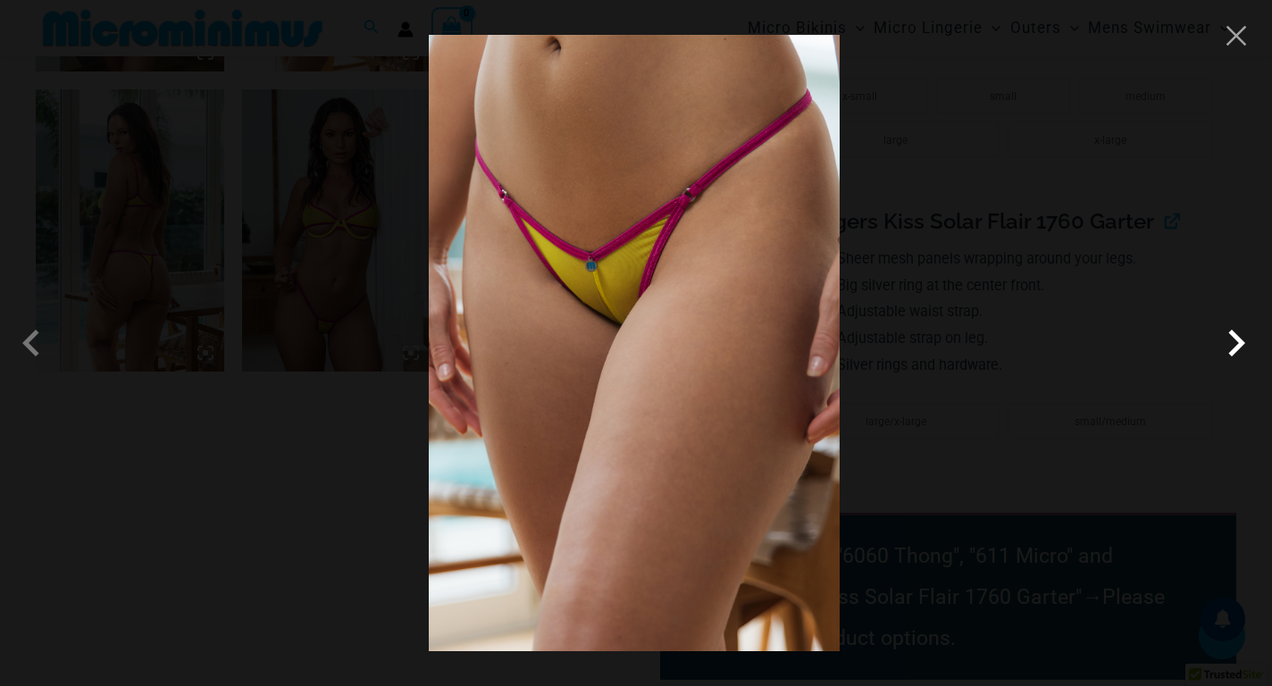
click at [1227, 347] on span at bounding box center [1236, 343] width 54 height 54
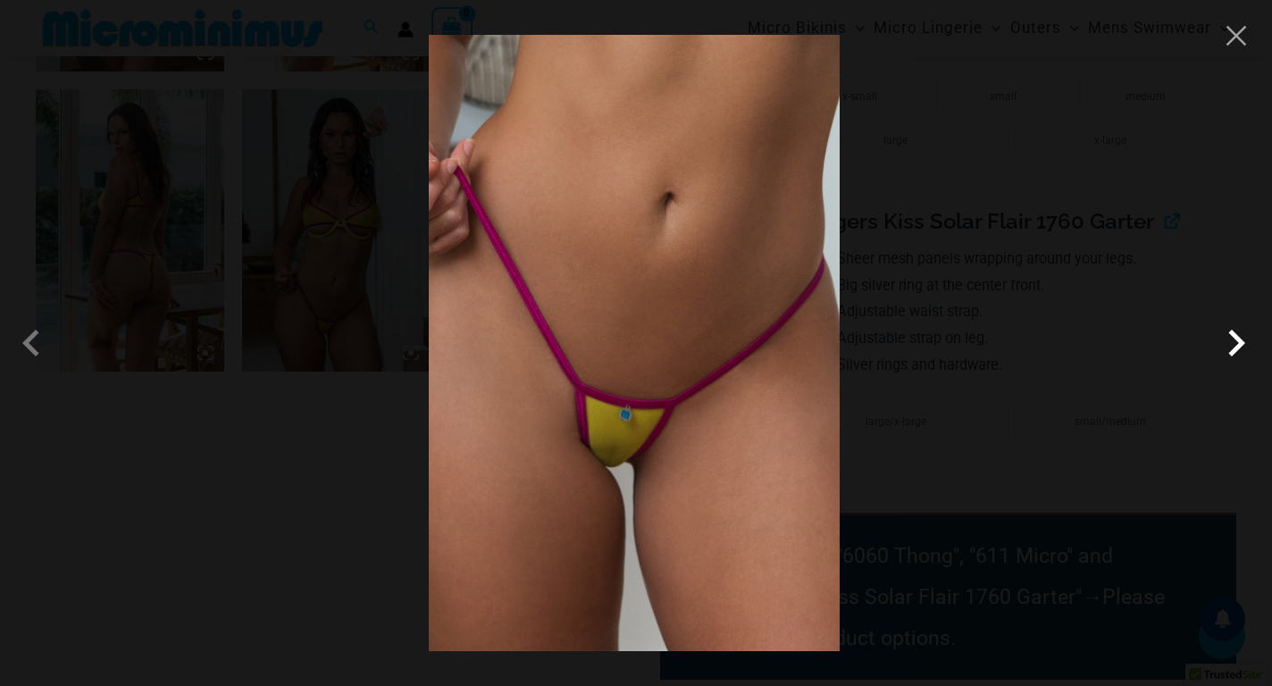
click at [1227, 347] on span at bounding box center [1236, 343] width 54 height 54
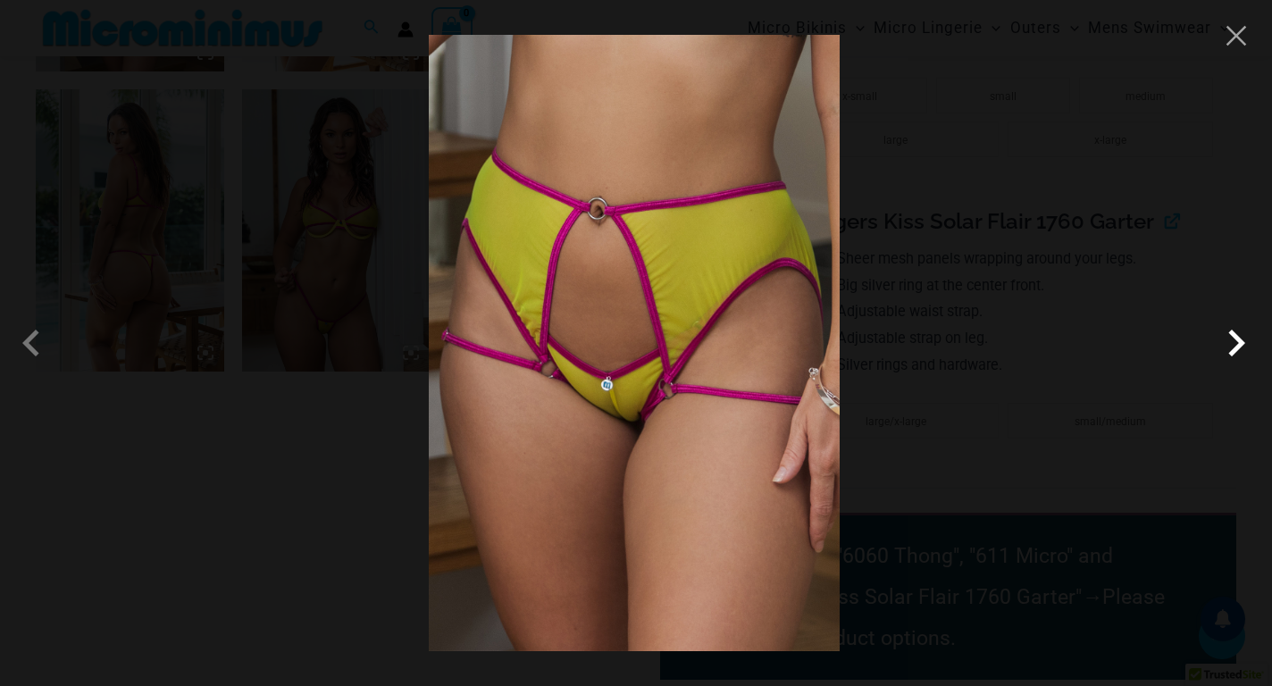
click at [1227, 347] on span at bounding box center [1236, 343] width 54 height 54
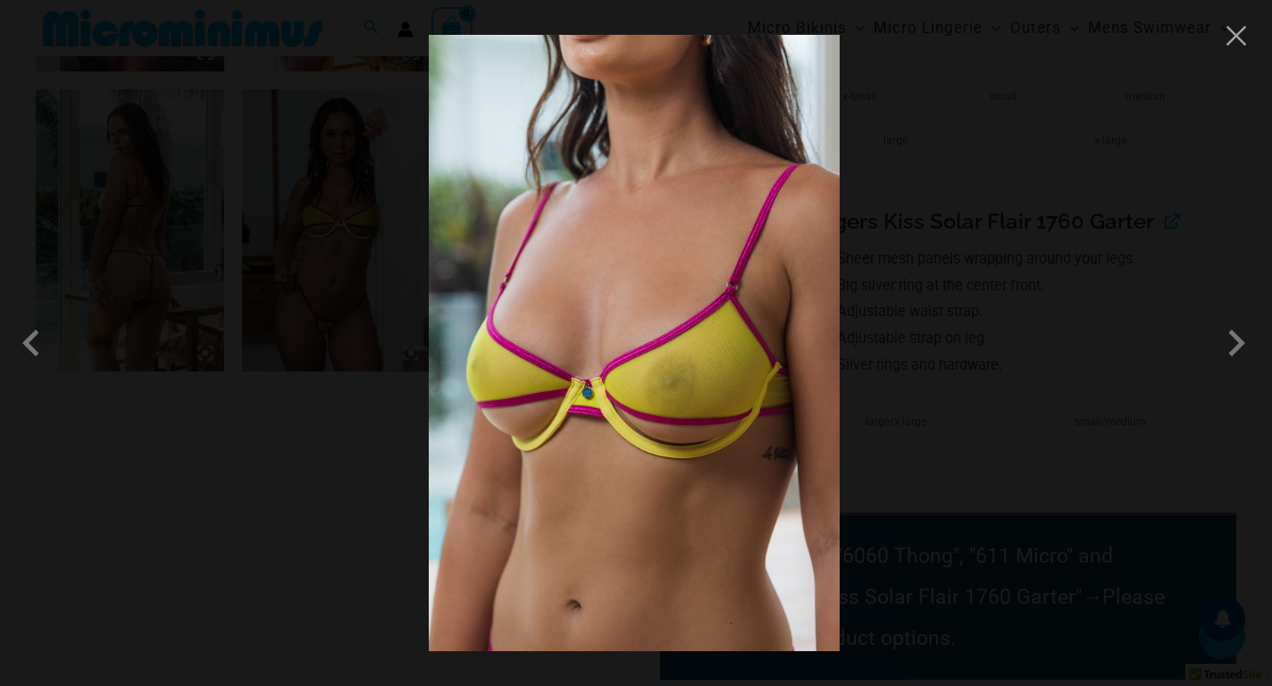
click at [1249, 44] on div at bounding box center [636, 343] width 1272 height 686
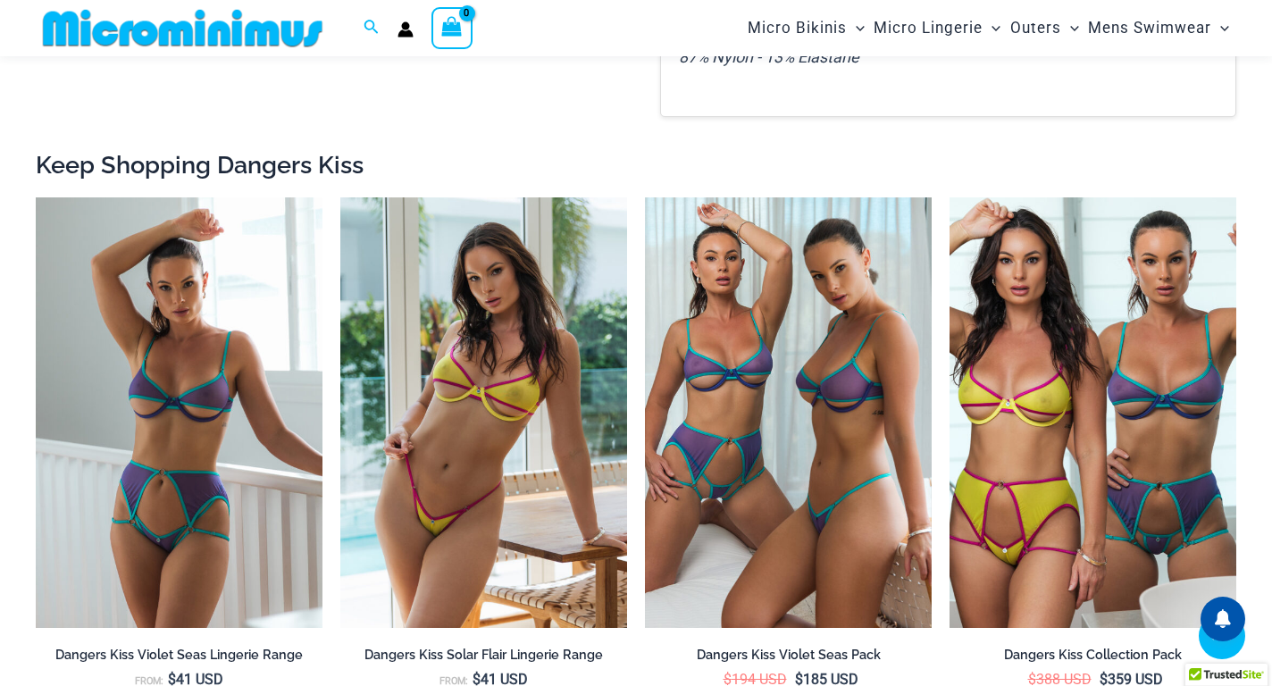
scroll to position [2905, 0]
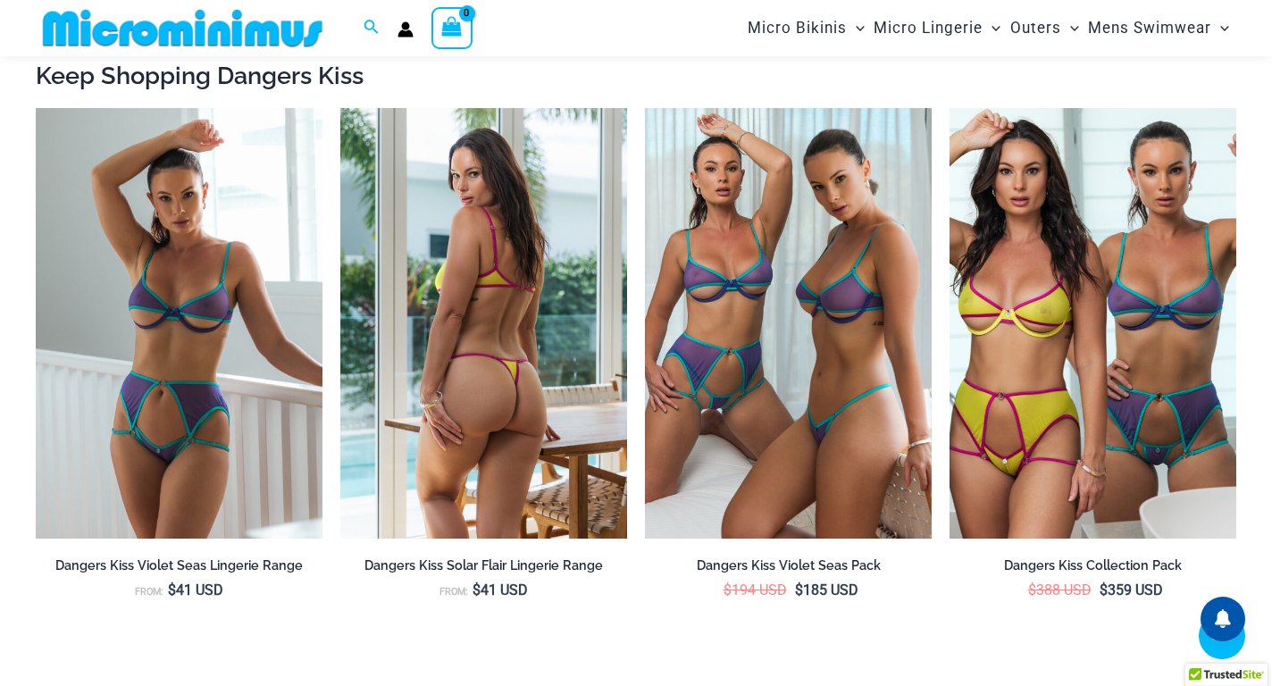
click at [517, 342] on img at bounding box center [483, 323] width 287 height 430
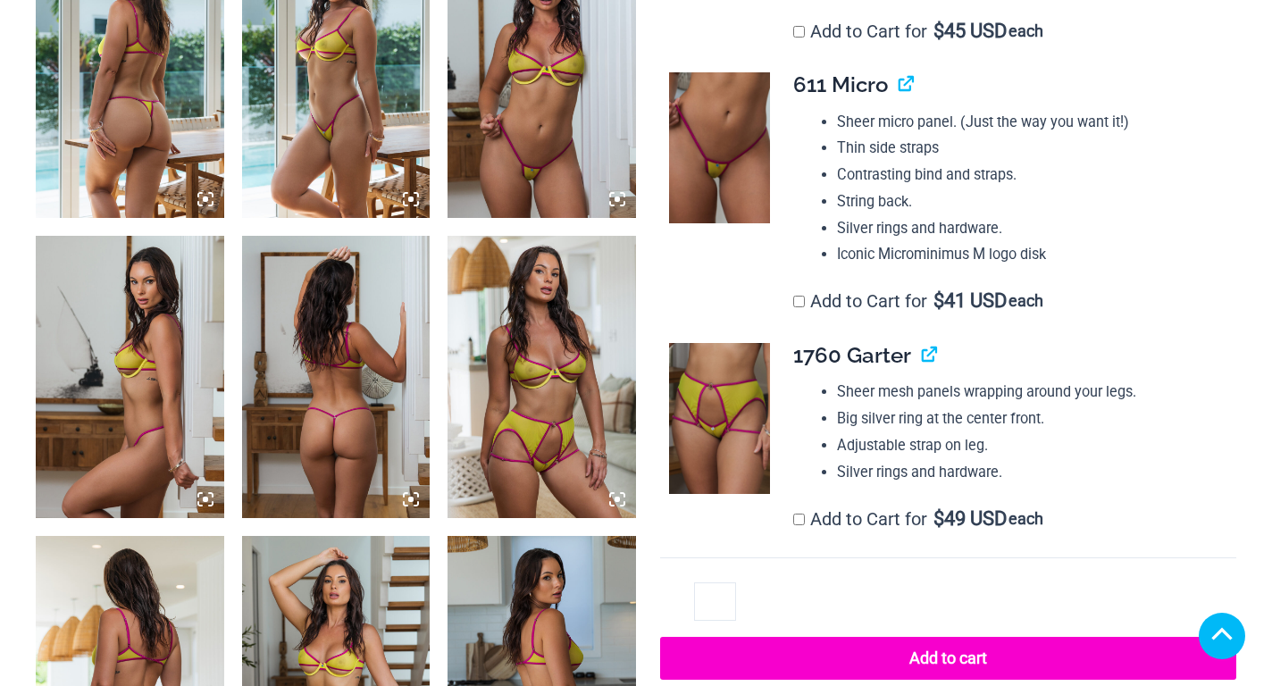
scroll to position [1250, 0]
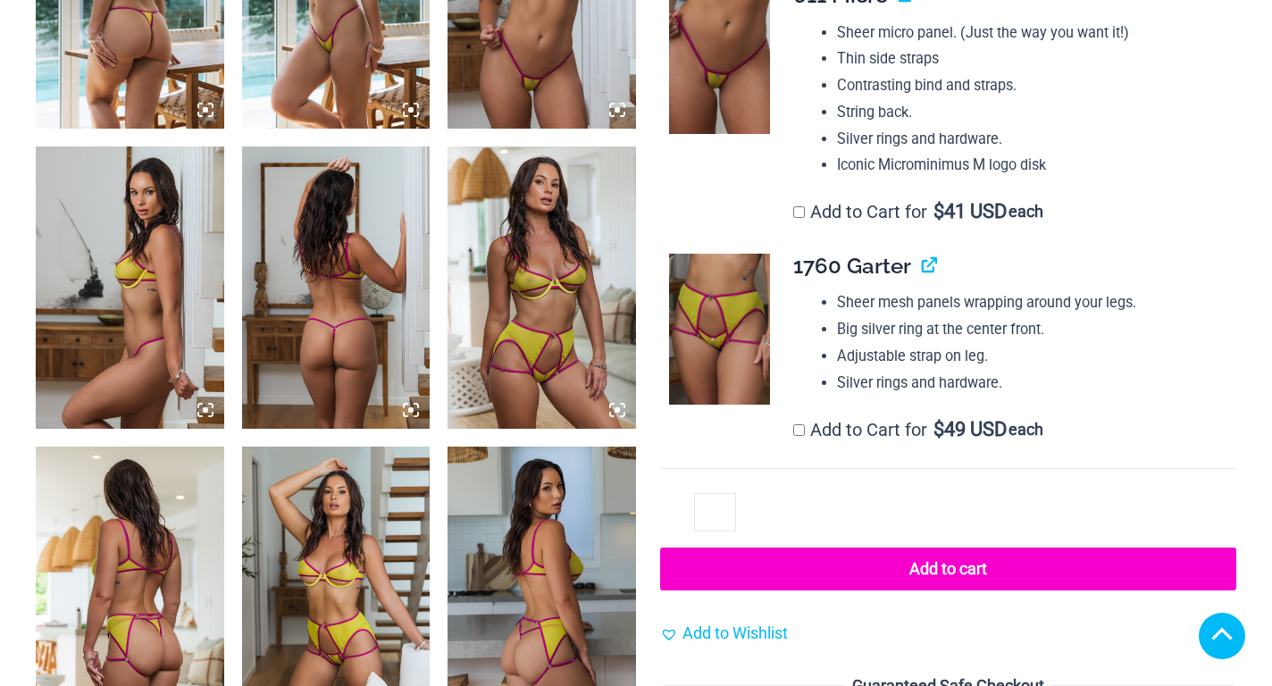
click at [703, 290] on img at bounding box center [719, 329] width 101 height 151
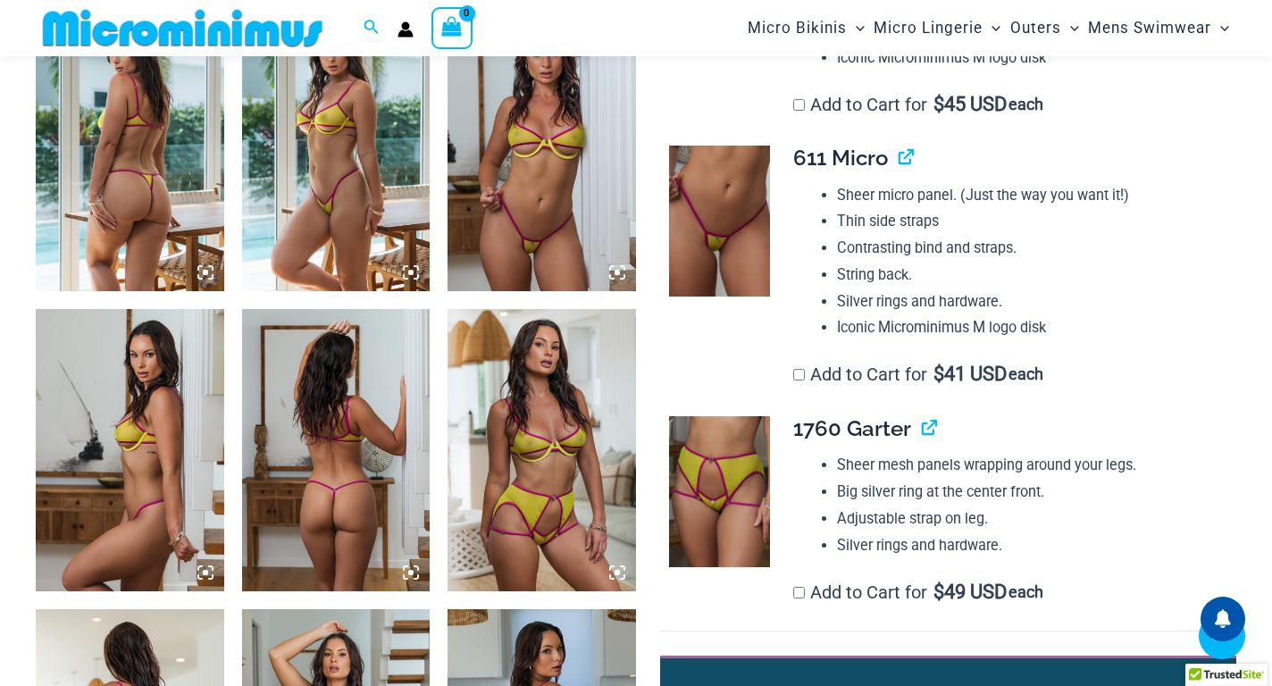
scroll to position [1413, 0]
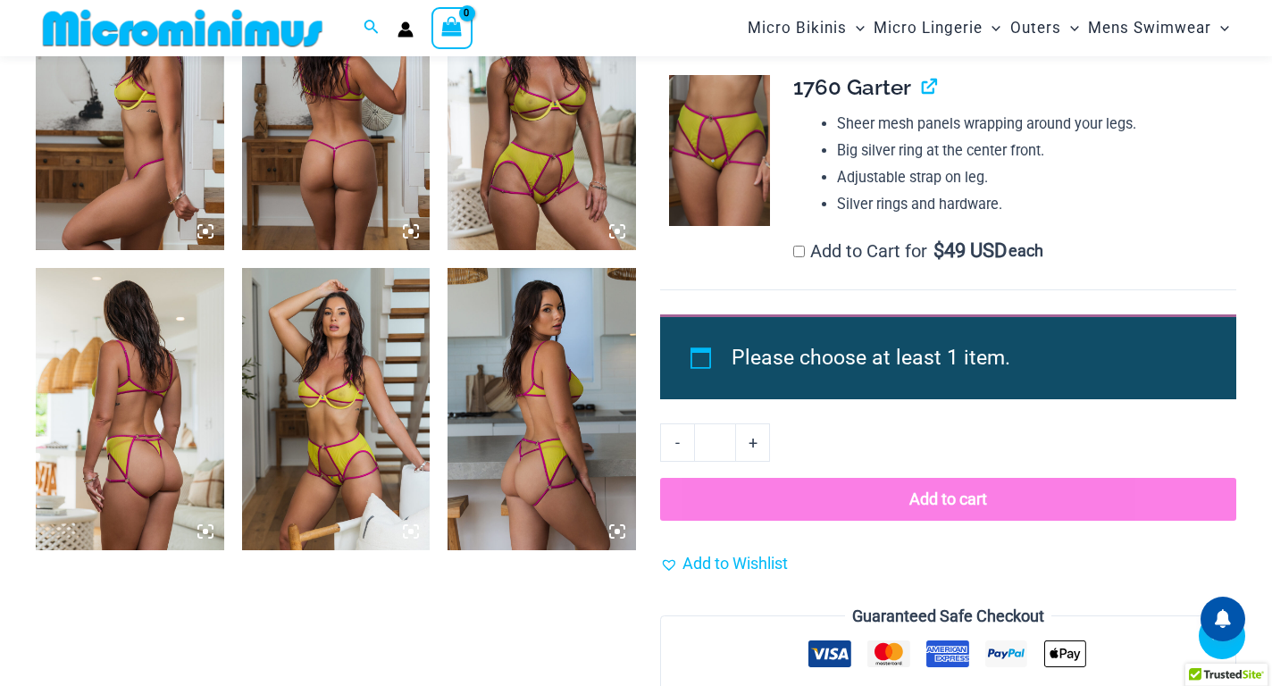
click at [146, 355] on img at bounding box center [130, 409] width 188 height 282
click at [146, 353] on img at bounding box center [130, 409] width 188 height 282
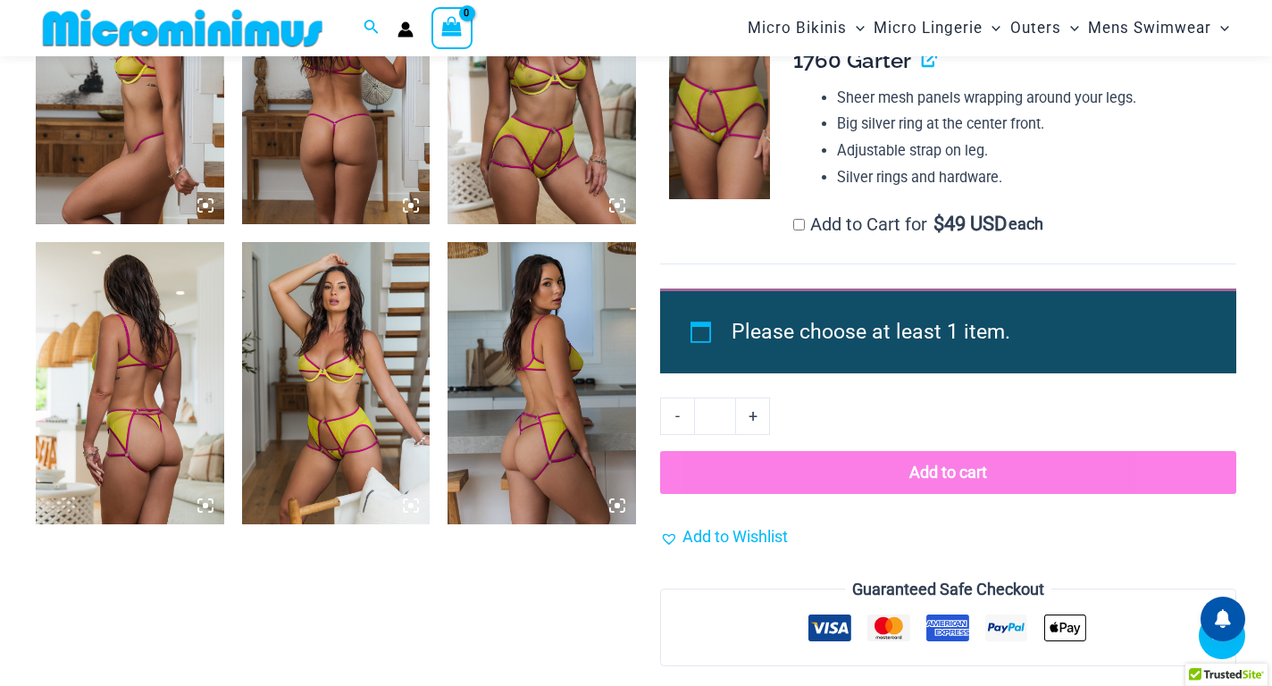
scroll to position [1476, 0]
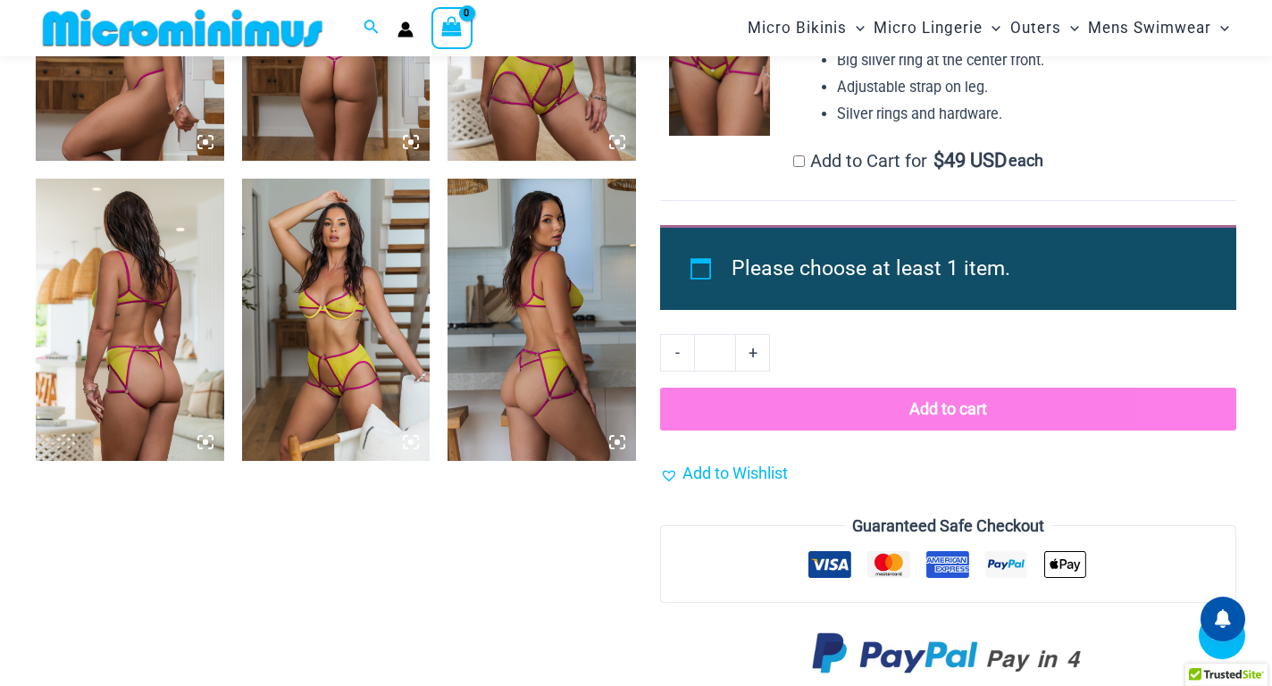
click at [222, 359] on img at bounding box center [130, 320] width 188 height 282
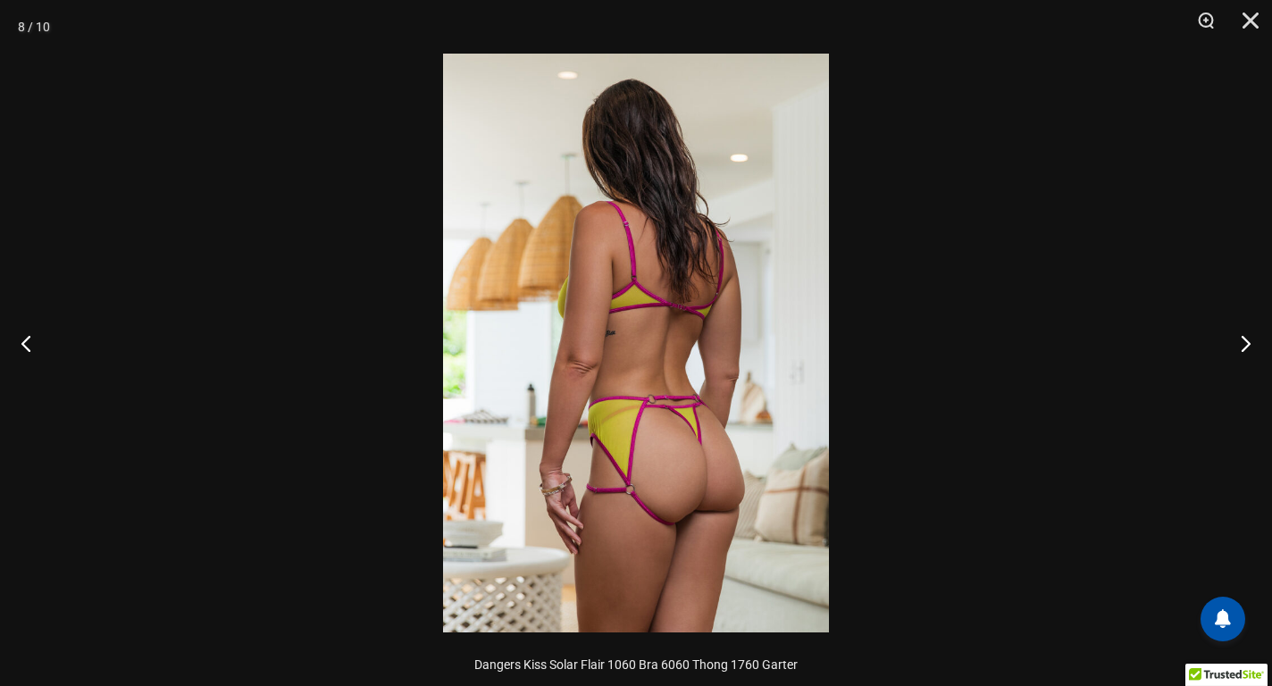
click at [134, 514] on div at bounding box center [636, 343] width 1272 height 686
click at [723, 268] on img at bounding box center [636, 343] width 386 height 579
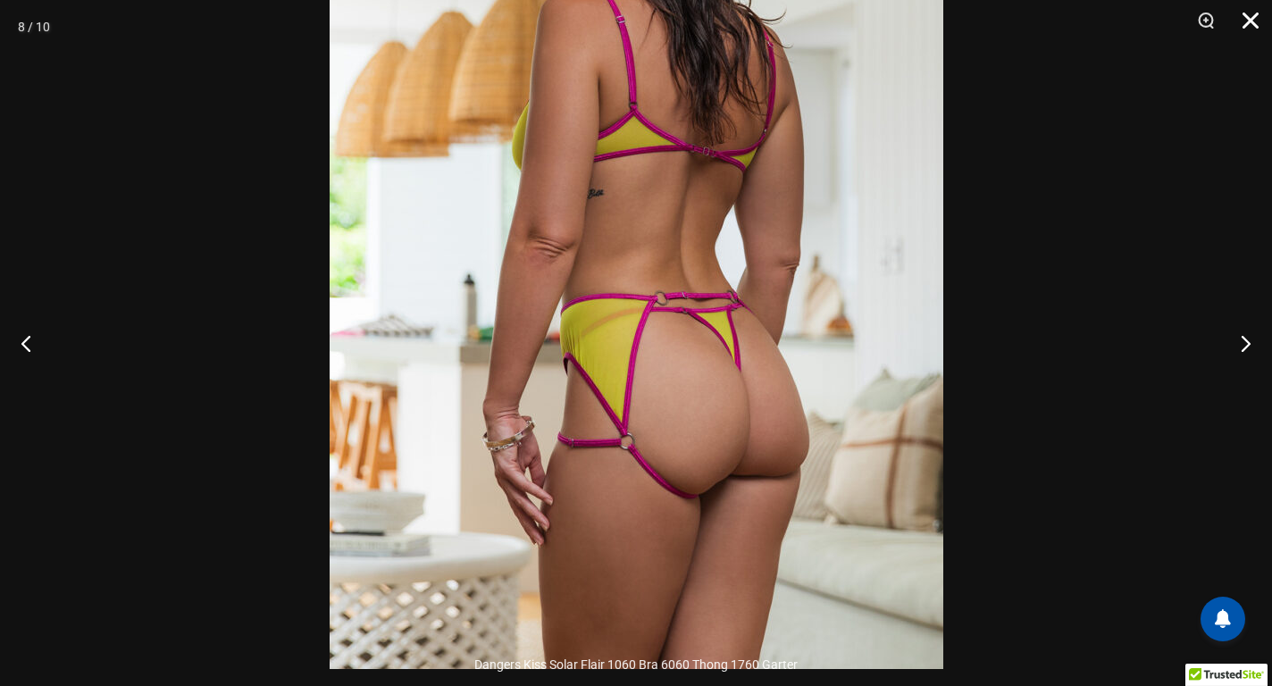
click at [1254, 19] on button "Close" at bounding box center [1244, 27] width 45 height 54
